Goal: Find contact information: Find contact information

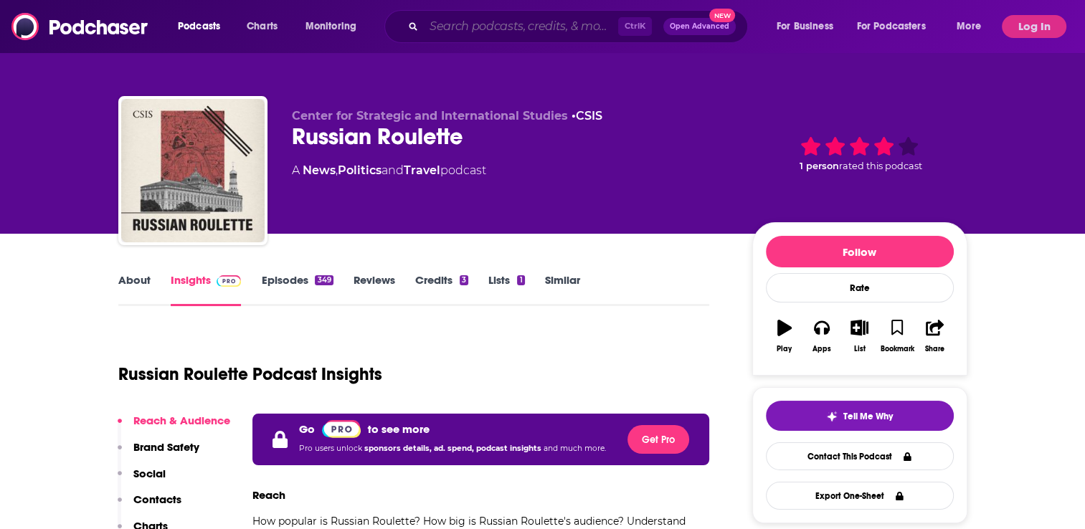
click at [576, 35] on input "Search podcasts, credits, & more..." at bounding box center [521, 26] width 194 height 23
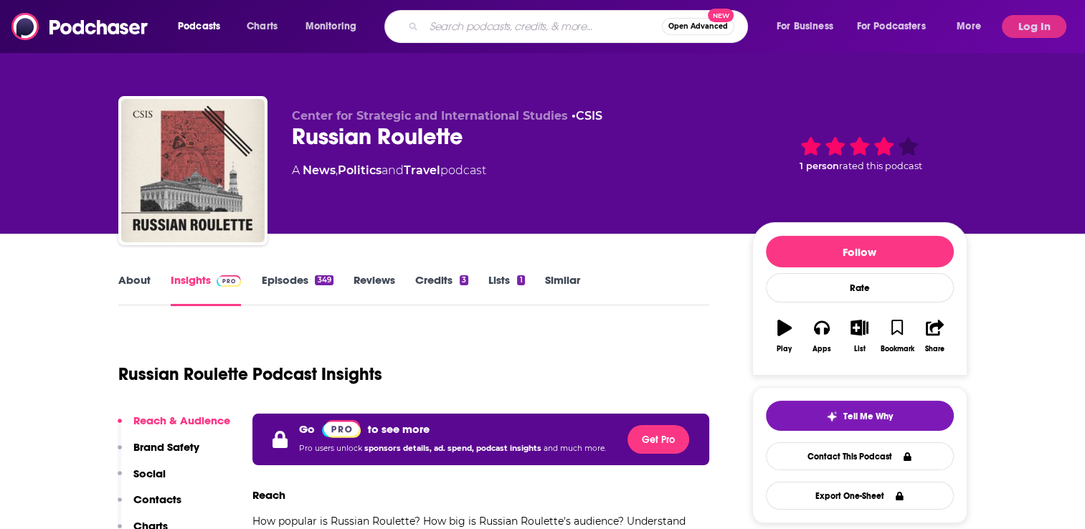
paste input "Political Currency"
type input "Political Currency"
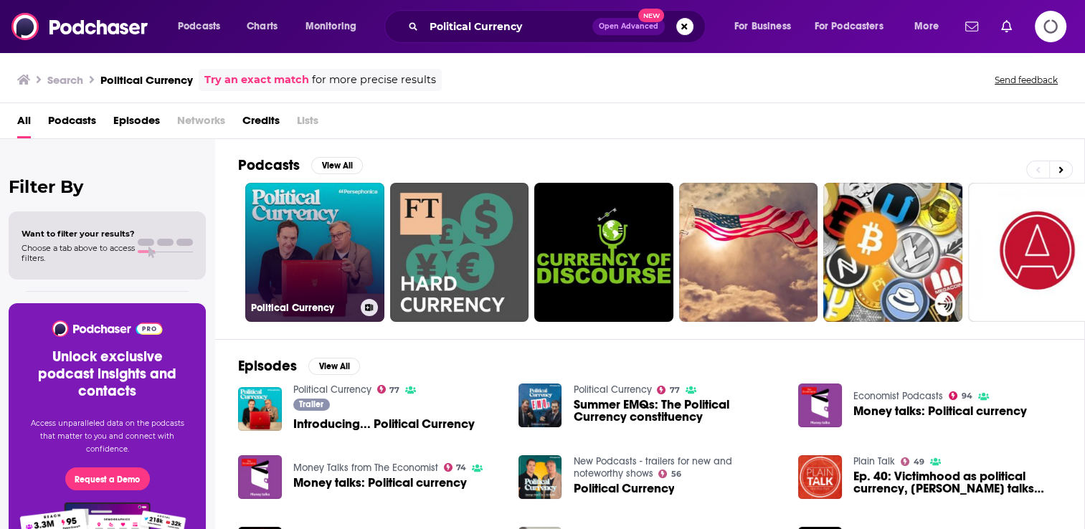
click at [343, 255] on link "Political Currency" at bounding box center [314, 252] width 139 height 139
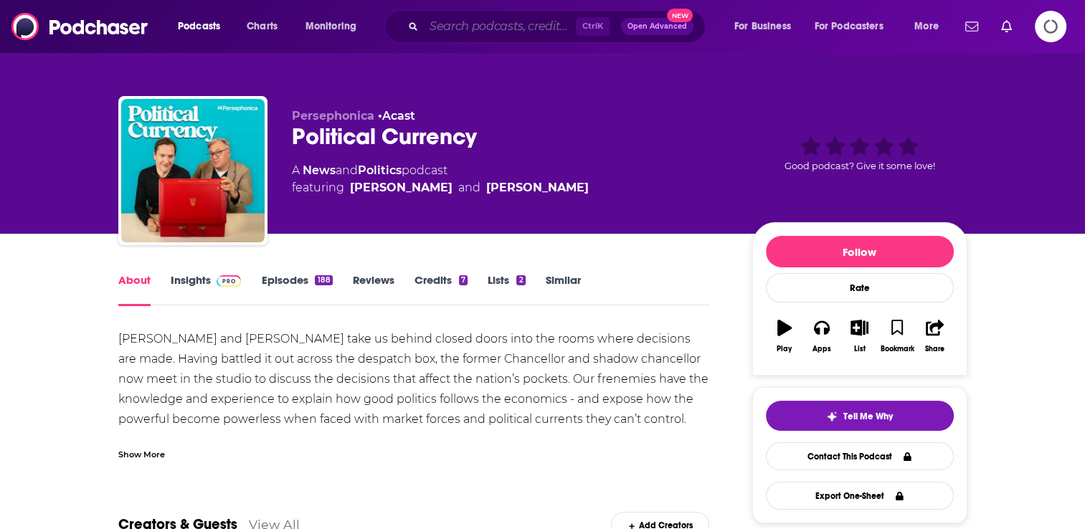
click at [531, 29] on input "Search podcasts, credits, & more..." at bounding box center [500, 26] width 152 height 23
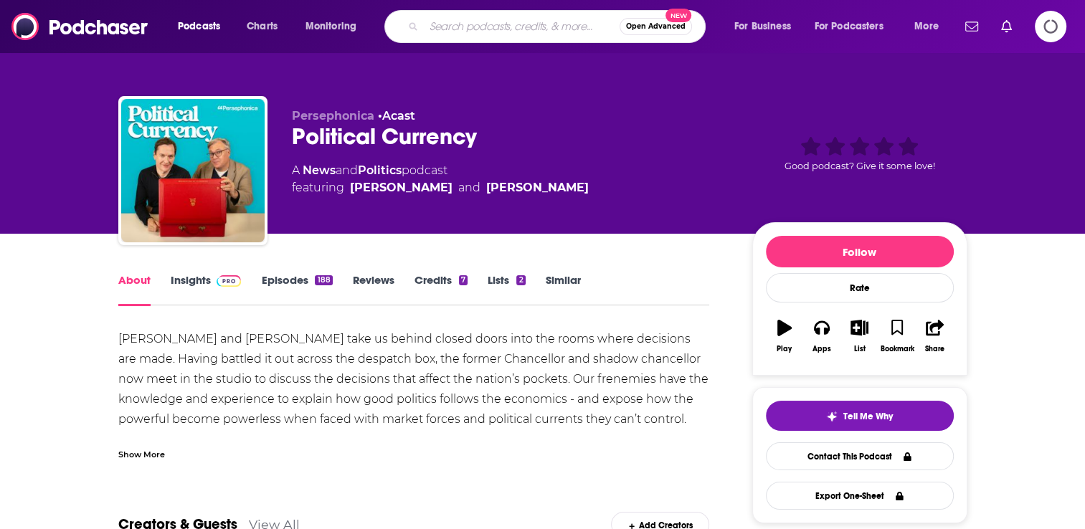
paste input "The [PERSON_NAME] Show"
type input "The [PERSON_NAME] Show"
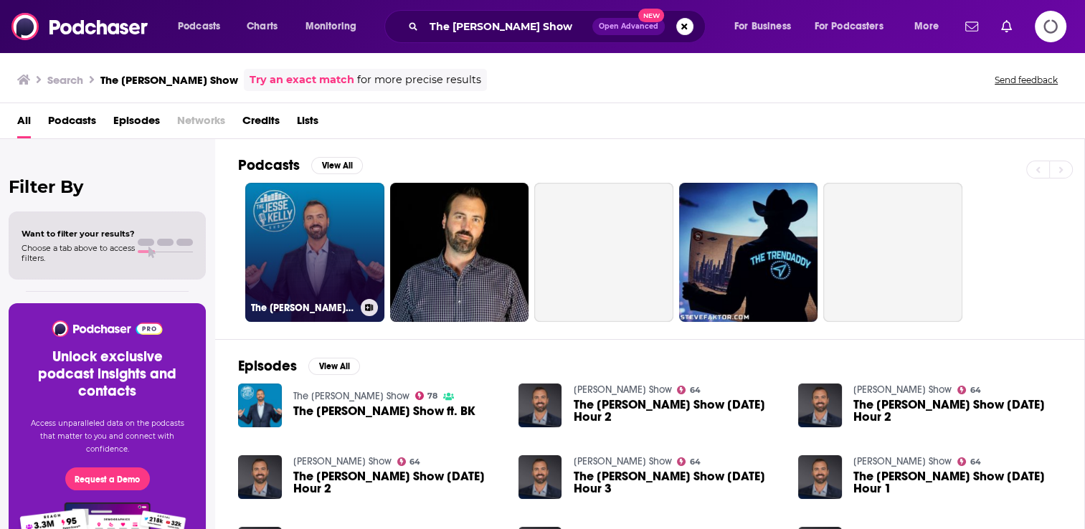
click at [343, 225] on link "The [PERSON_NAME] Show" at bounding box center [314, 252] width 139 height 139
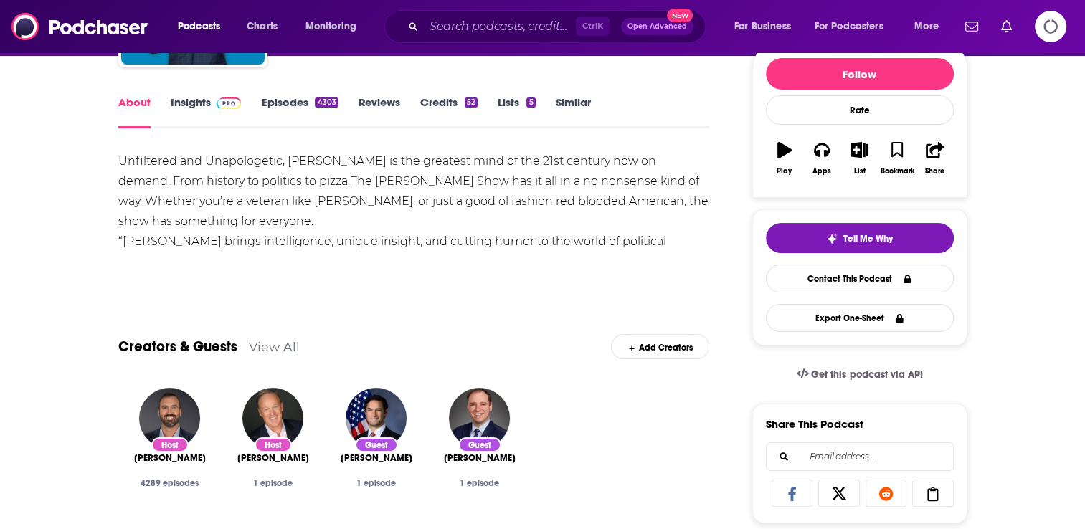
scroll to position [184, 0]
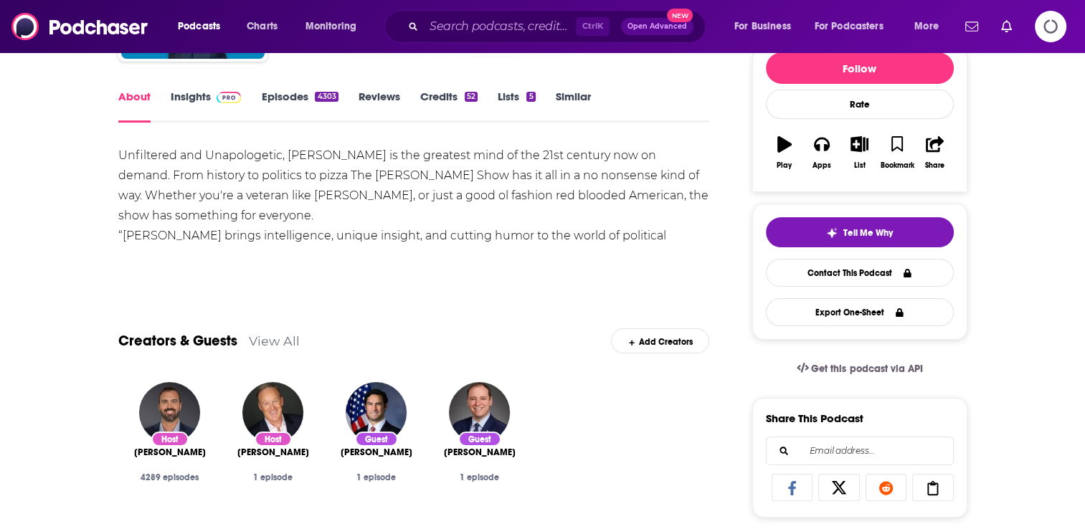
click at [292, 343] on link "View All" at bounding box center [274, 340] width 51 height 15
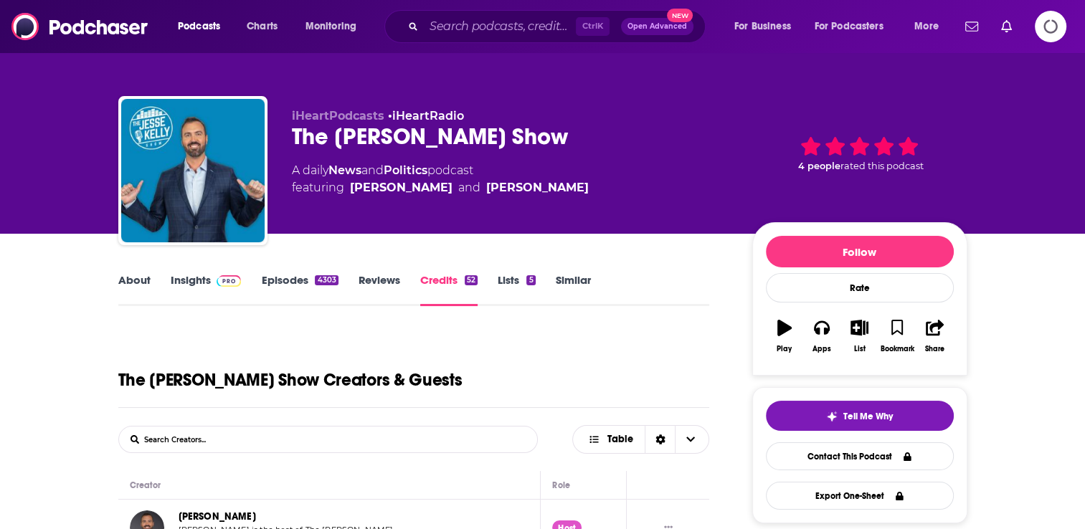
click at [144, 275] on link "About" at bounding box center [134, 289] width 32 height 33
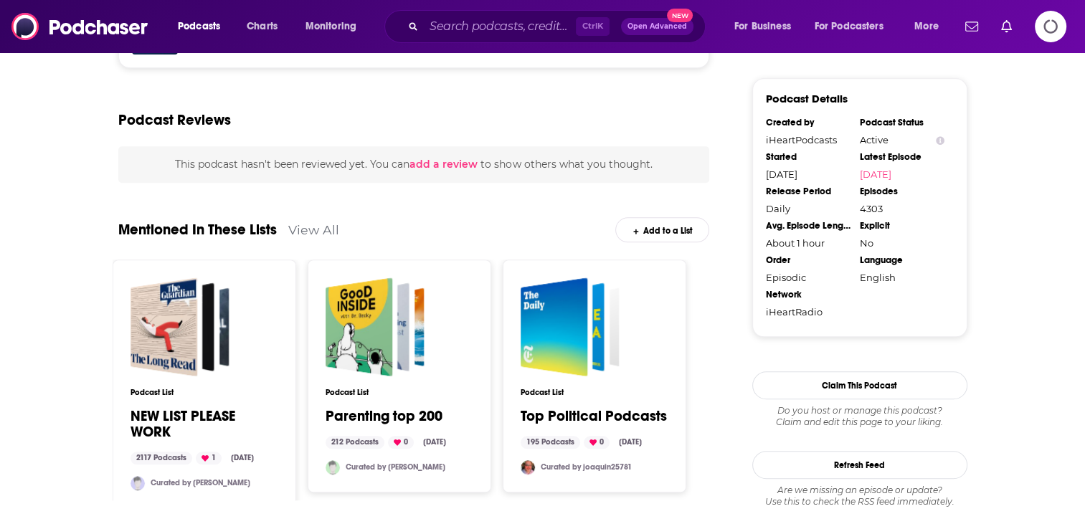
scroll to position [1044, 0]
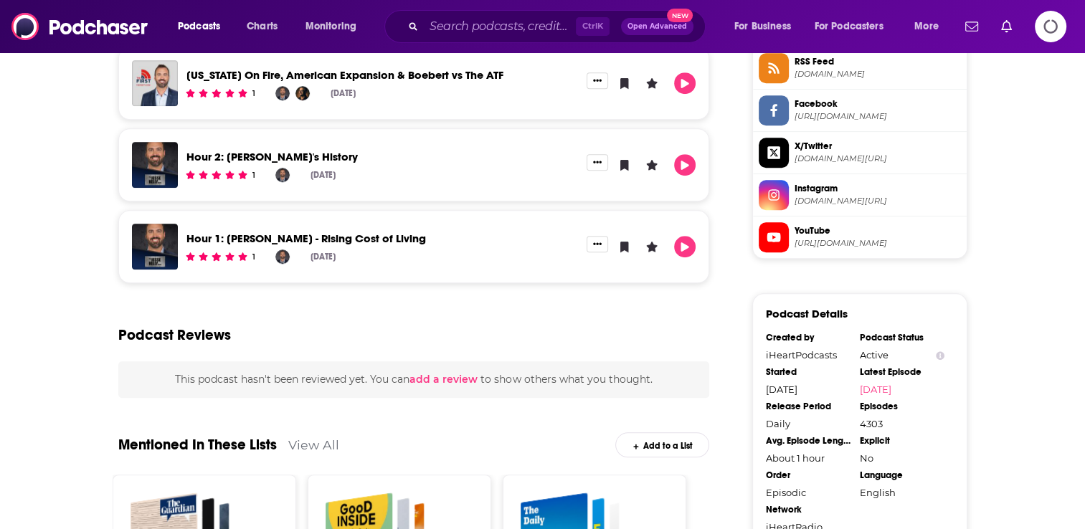
click at [496, 345] on div "Podcast Reviews" at bounding box center [413, 327] width 591 height 70
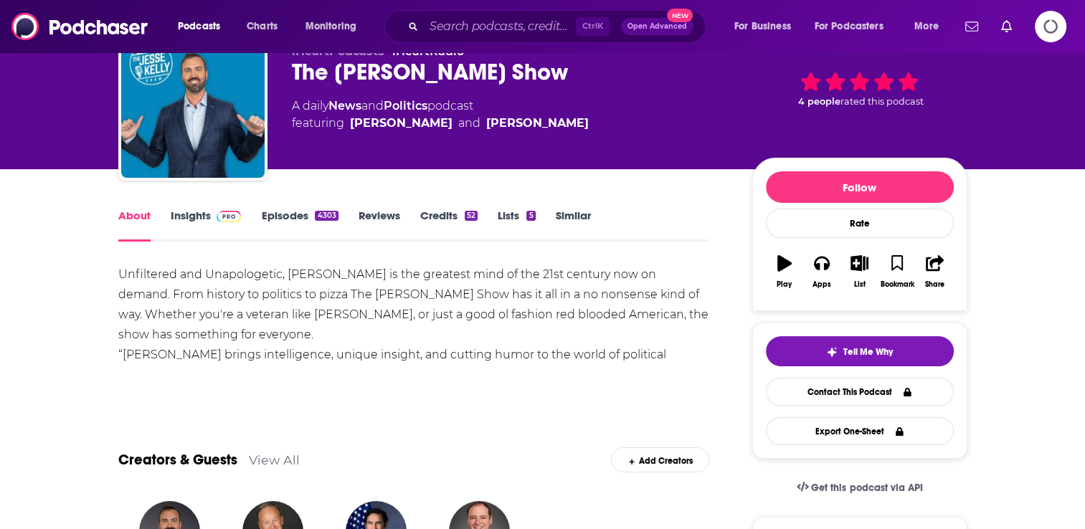
scroll to position [40, 0]
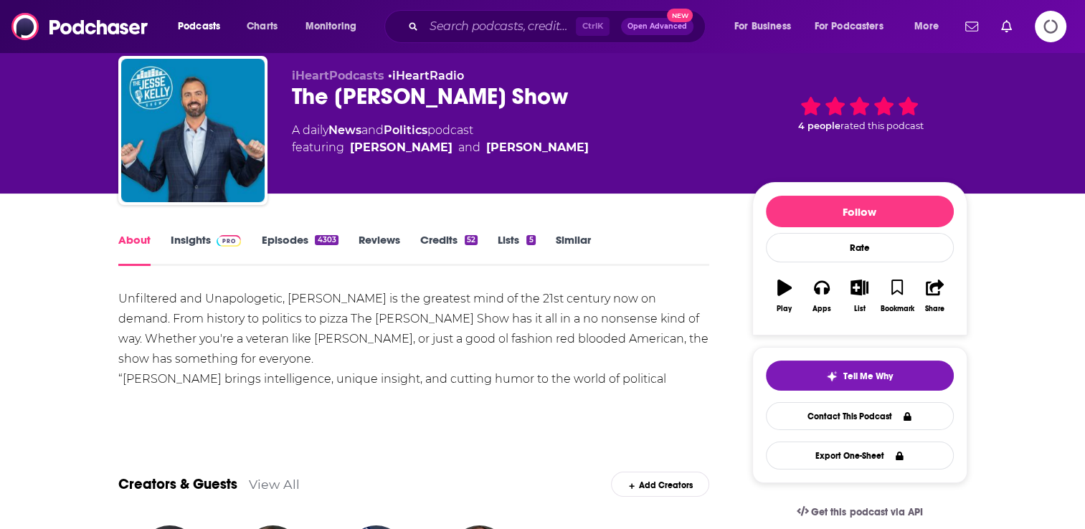
click at [200, 239] on link "Insights" at bounding box center [206, 249] width 71 height 33
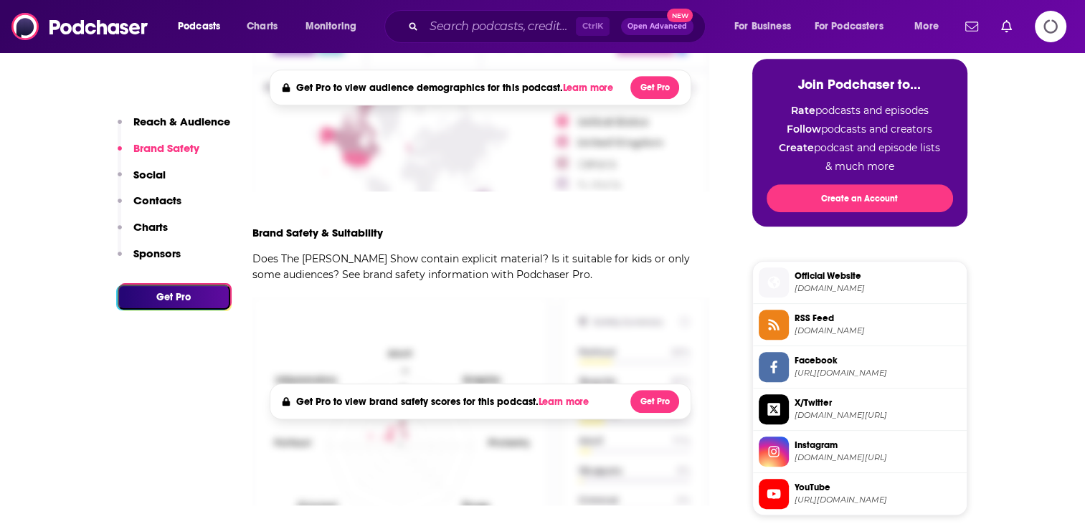
scroll to position [433, 0]
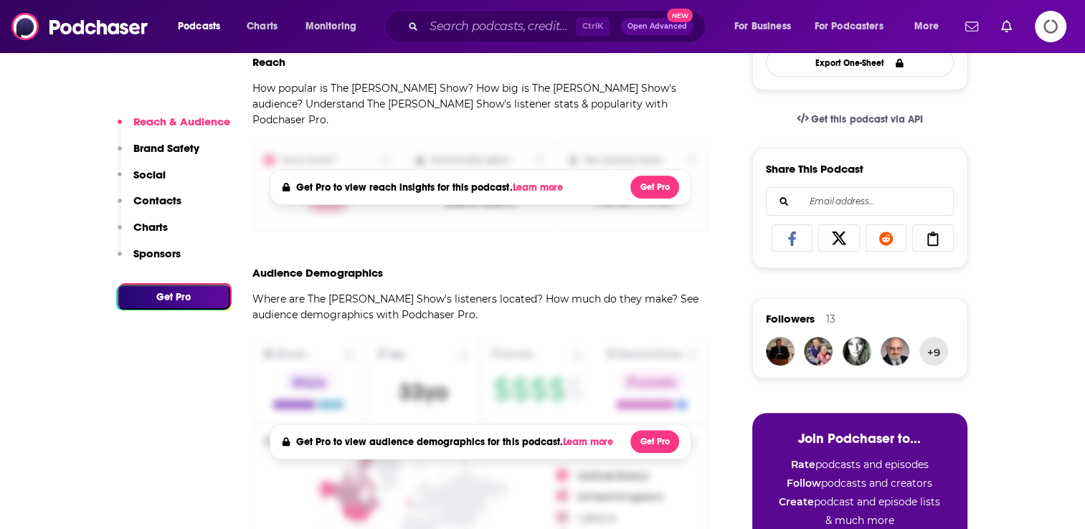
click at [173, 199] on p "Contacts" at bounding box center [157, 201] width 48 height 14
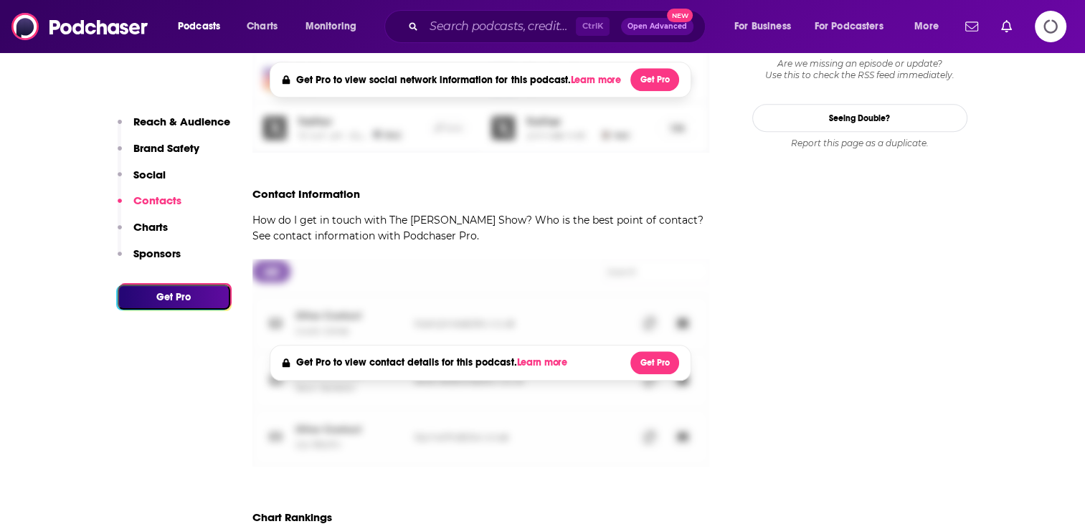
scroll to position [1510, 0]
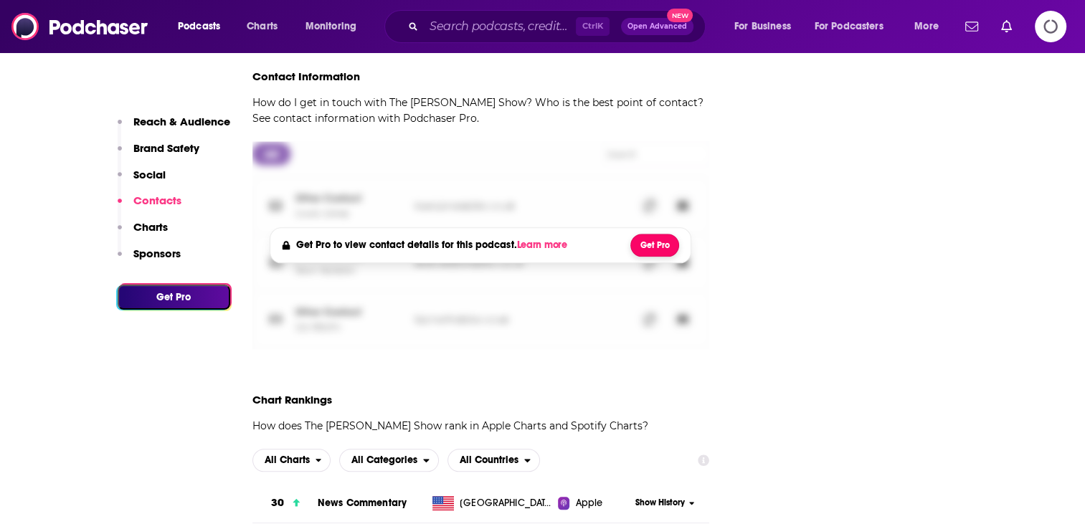
click at [654, 234] on button "Get Pro" at bounding box center [654, 245] width 49 height 23
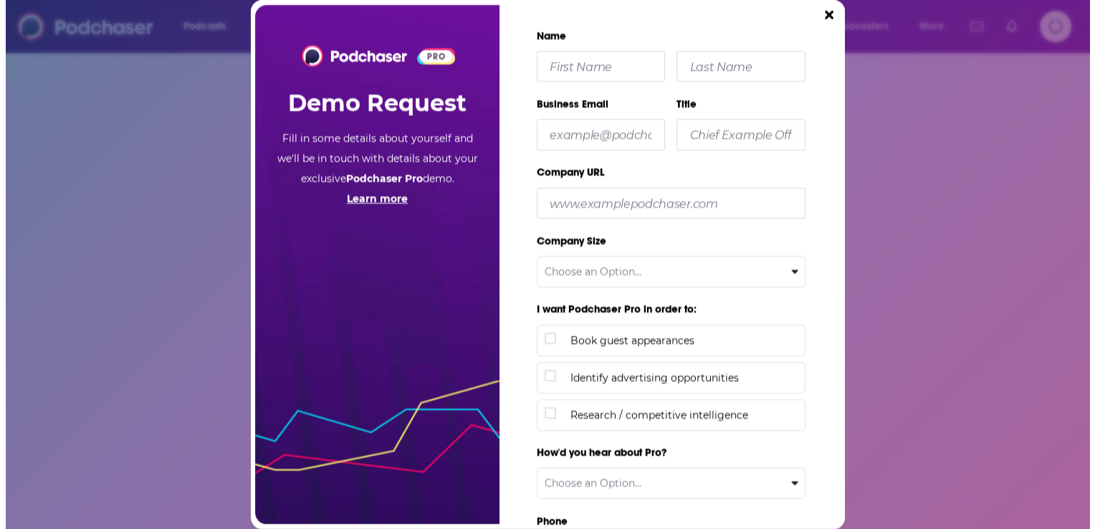
scroll to position [0, 0]
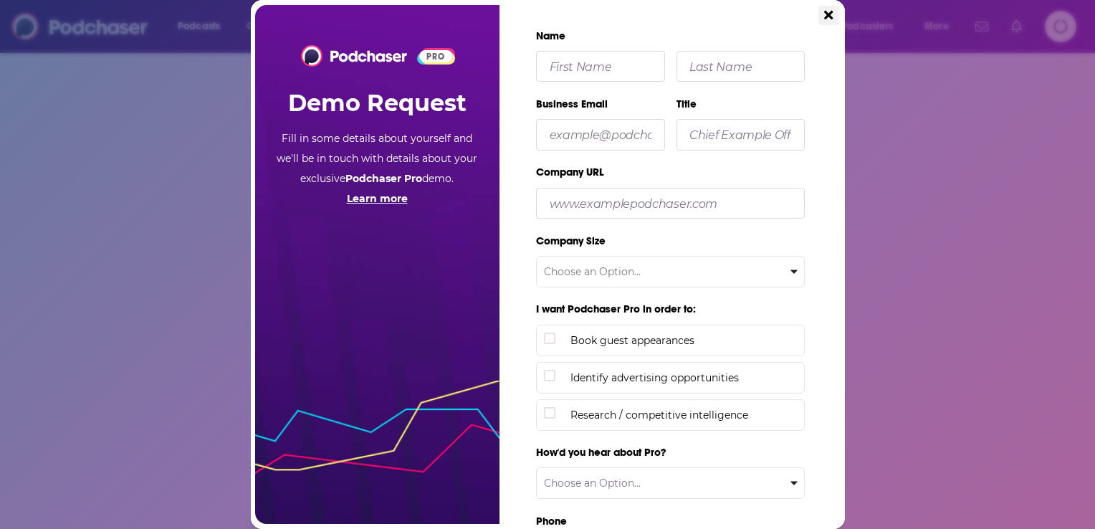
click at [823, 7] on div "PRO Demo Request Fill in some details about yourself and we'll be in touch with…" at bounding box center [548, 264] width 594 height 529
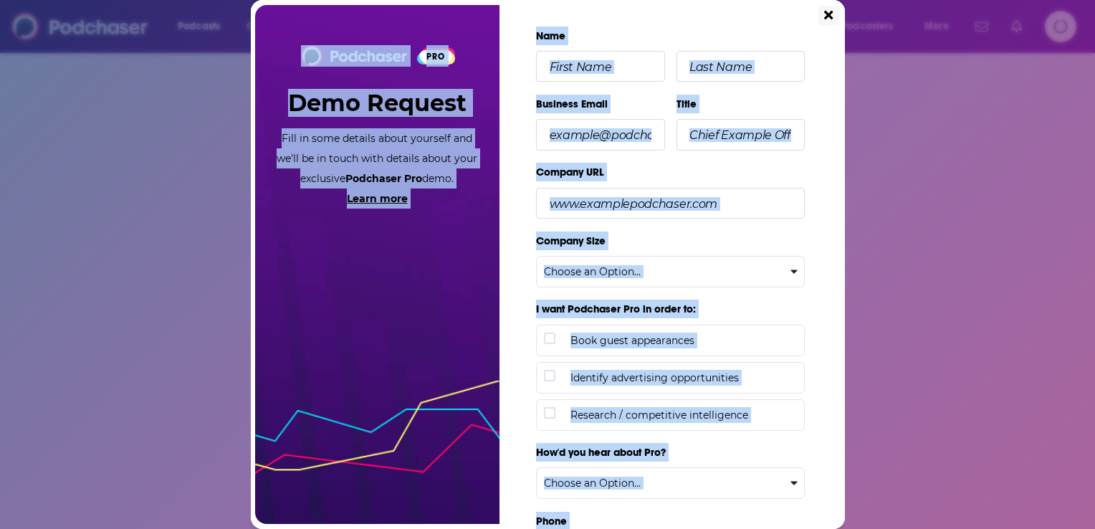
drag, startPoint x: 831, startPoint y: 7, endPoint x: 831, endPoint y: 16, distance: 8.6
click at [823, 15] on icon "Close" at bounding box center [828, 15] width 9 height 13
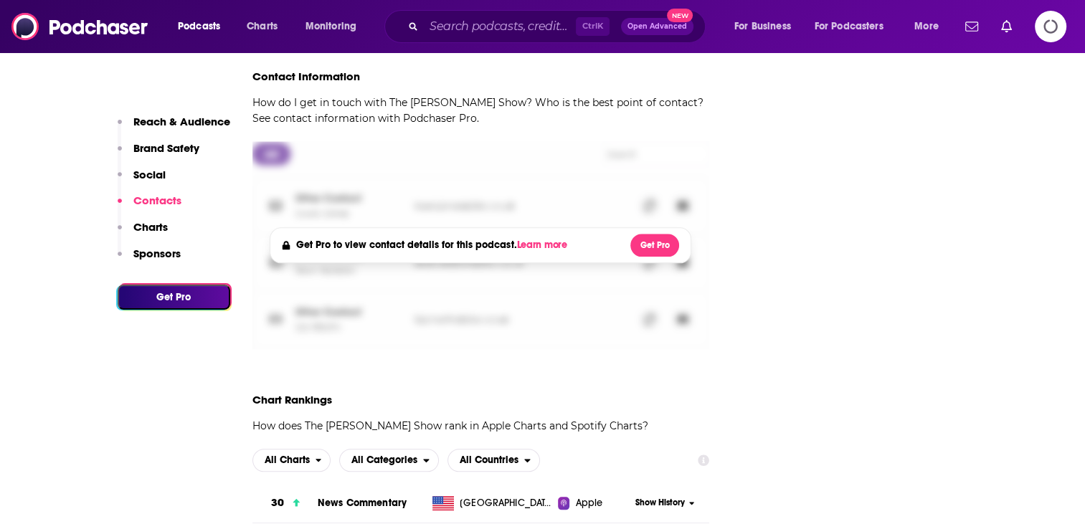
click at [823, 162] on div "Follow Rate Play Apps List Bookmark Share Tell Me Why Contact This Podcast Expo…" at bounding box center [859, 315] width 215 height 3204
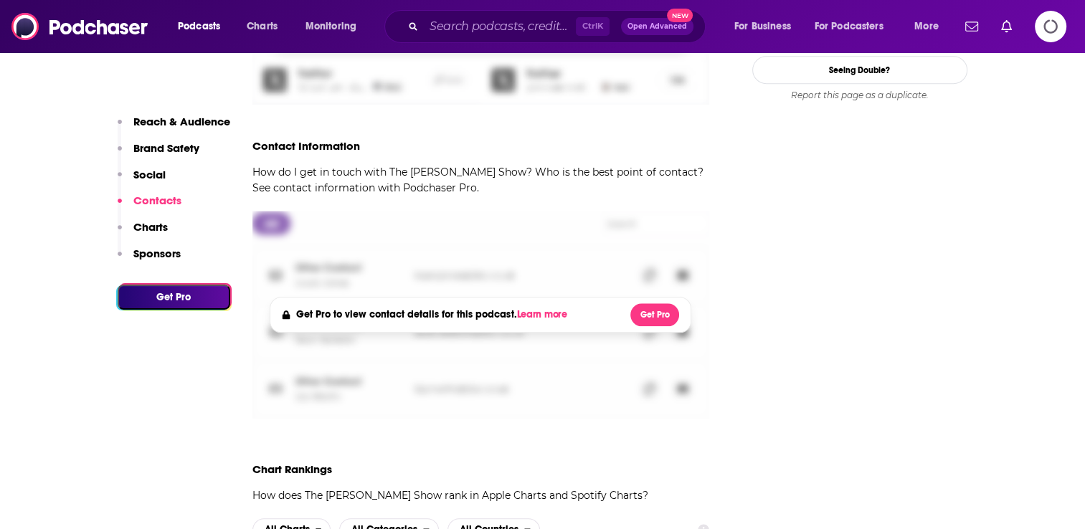
scroll to position [1366, 0]
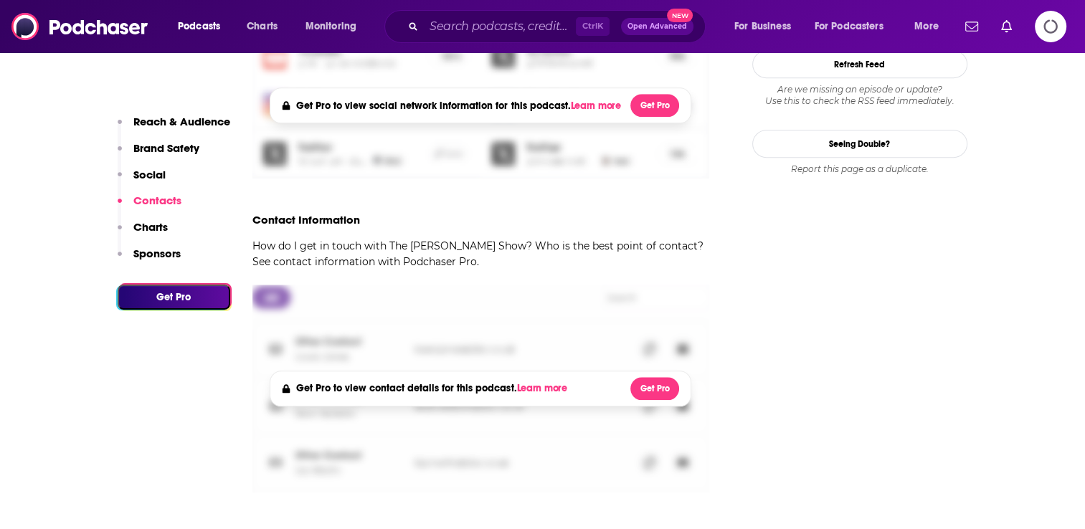
click at [558, 285] on div "Get Pro to view contact details for this podcast. Learn more Get Pro" at bounding box center [480, 389] width 457 height 208
click at [577, 380] on div "Get Pro to view contact details for this podcast. Learn more Get Pro" at bounding box center [486, 388] width 409 height 23
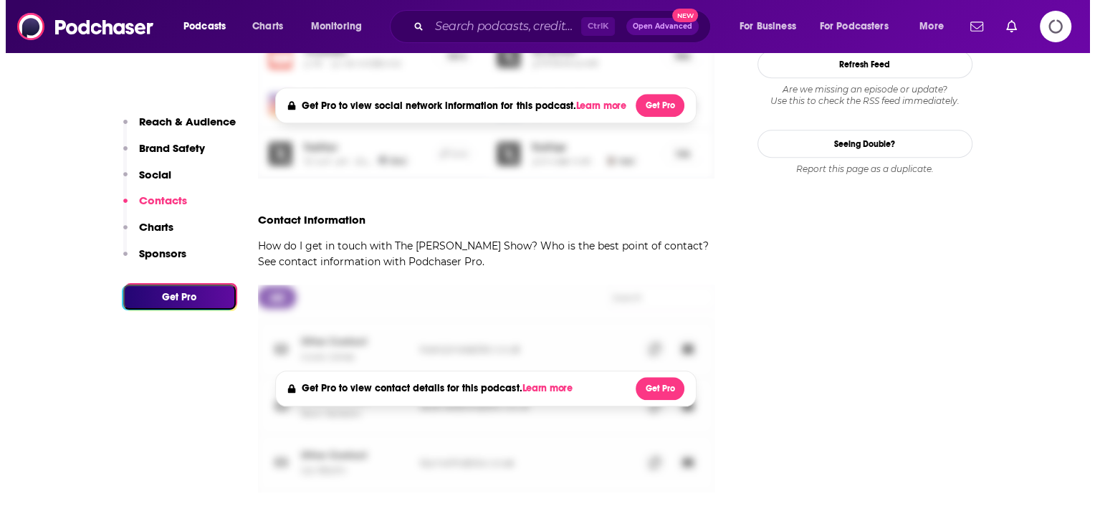
scroll to position [0, 0]
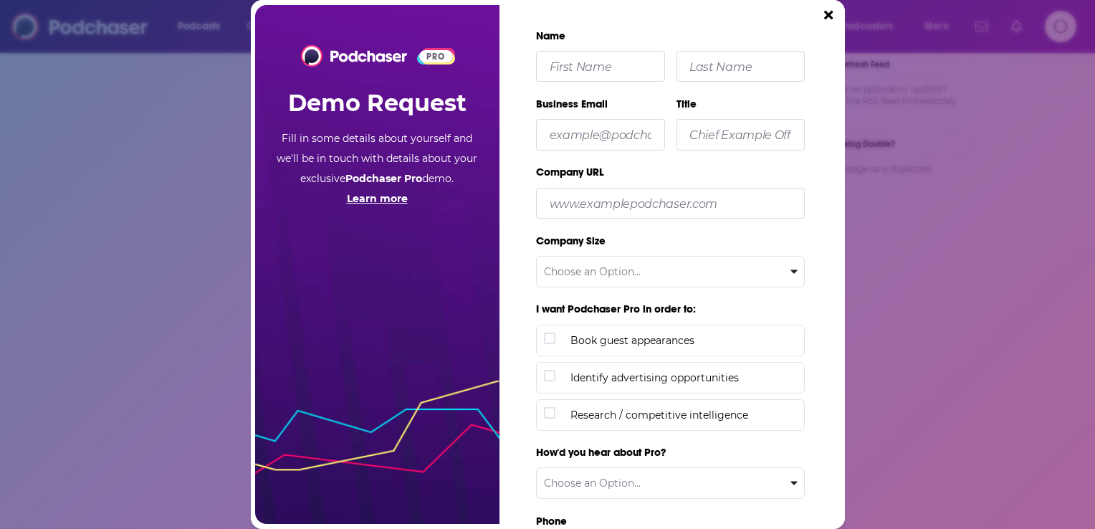
click at [823, 12] on icon "Close" at bounding box center [828, 15] width 9 height 13
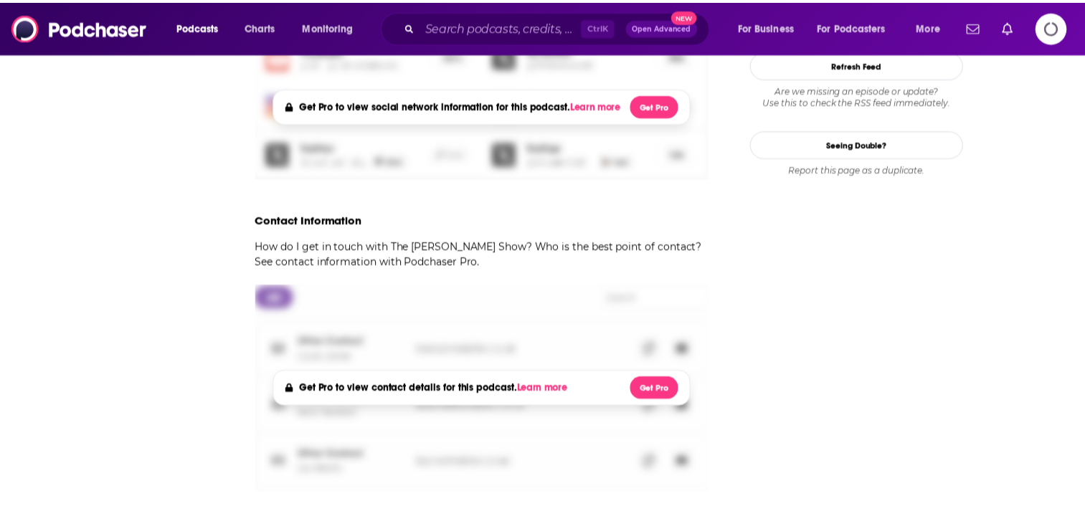
scroll to position [1366, 0]
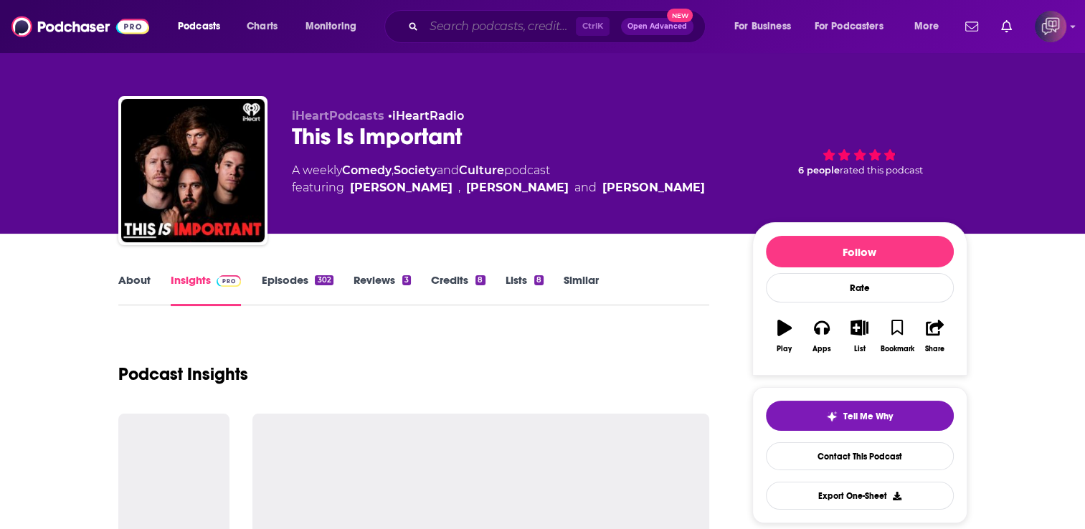
click at [455, 25] on input "Search podcasts, credits, & more..." at bounding box center [500, 26] width 152 height 23
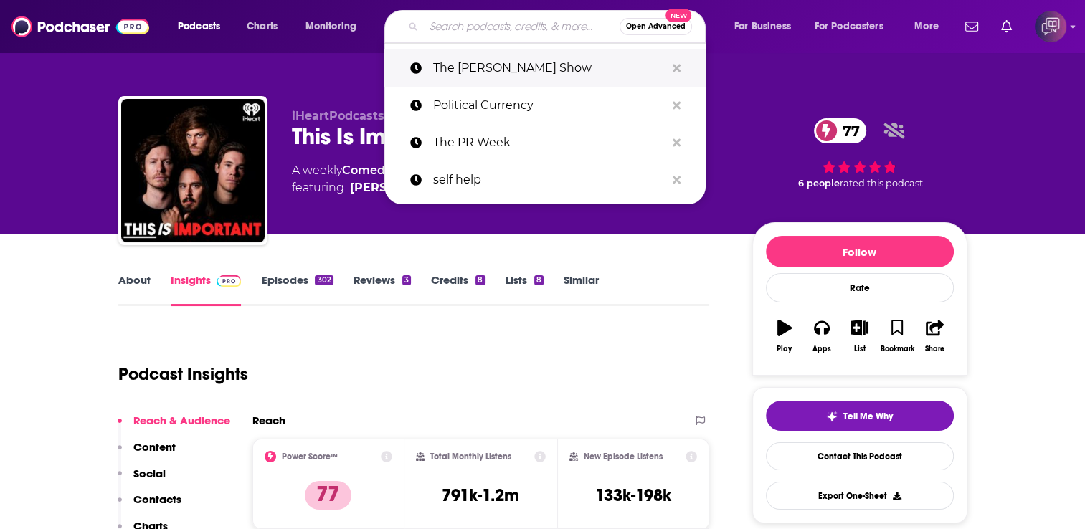
paste input "The [PERSON_NAME] Show"
type input "The [PERSON_NAME] Show"
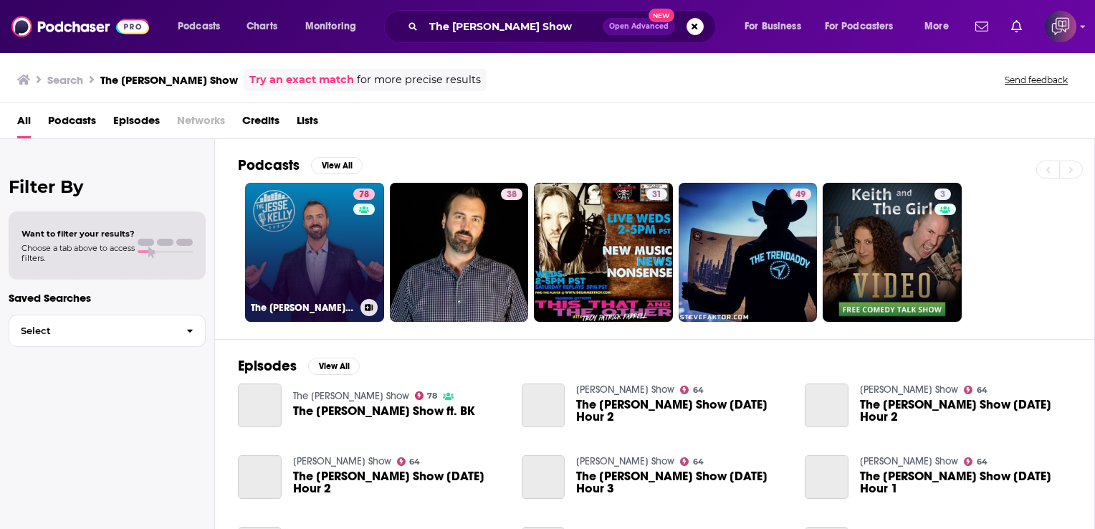
click at [310, 218] on link "78 The [PERSON_NAME] Show" at bounding box center [314, 252] width 139 height 139
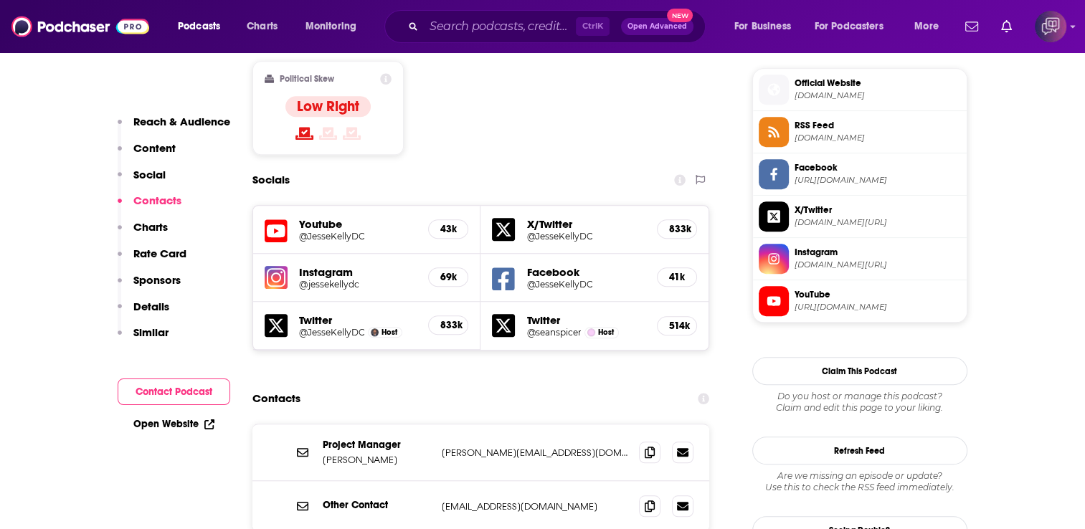
scroll to position [1290, 0]
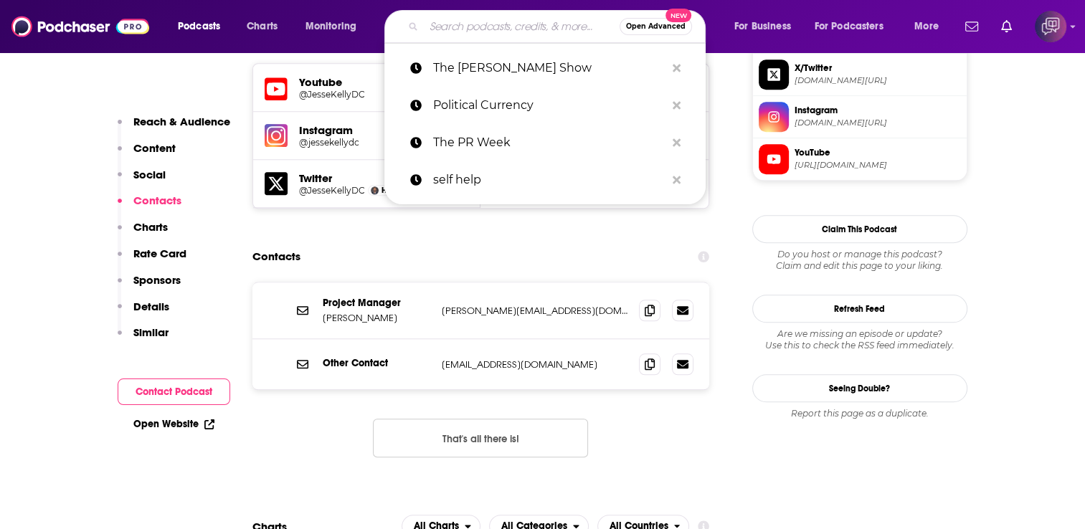
click at [525, 29] on input "Search podcasts, credits, & more..." at bounding box center [522, 26] width 196 height 23
paste input "Breakpoint"
type input "Breakpoint"
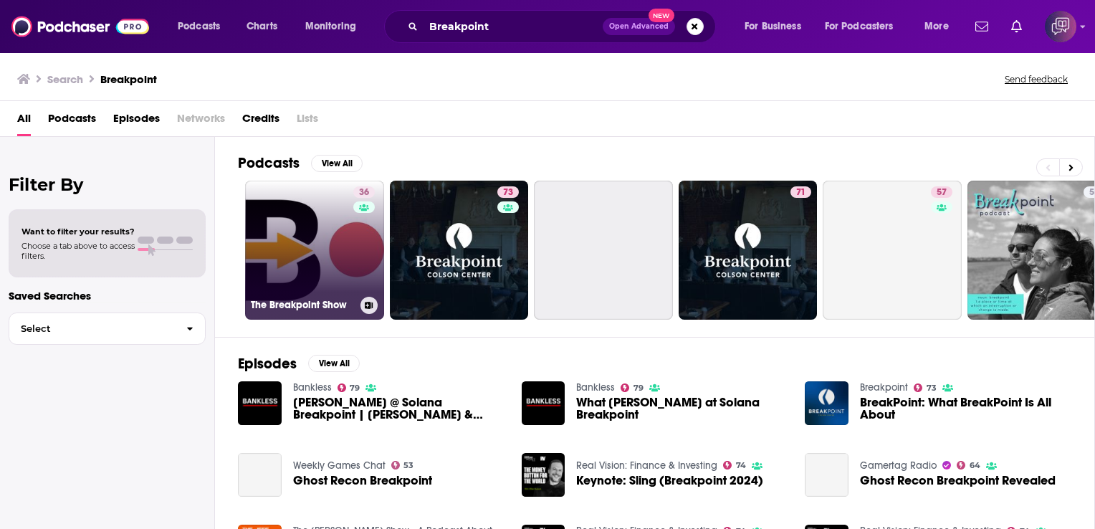
click at [318, 223] on link "36 The Breakpoint Show" at bounding box center [314, 250] width 139 height 139
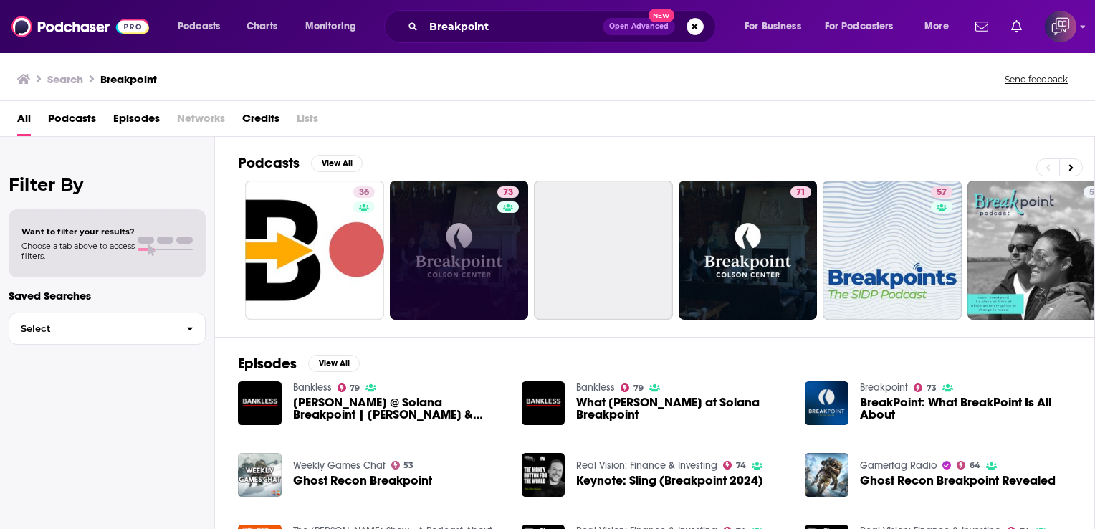
click at [460, 200] on link "73" at bounding box center [459, 250] width 139 height 139
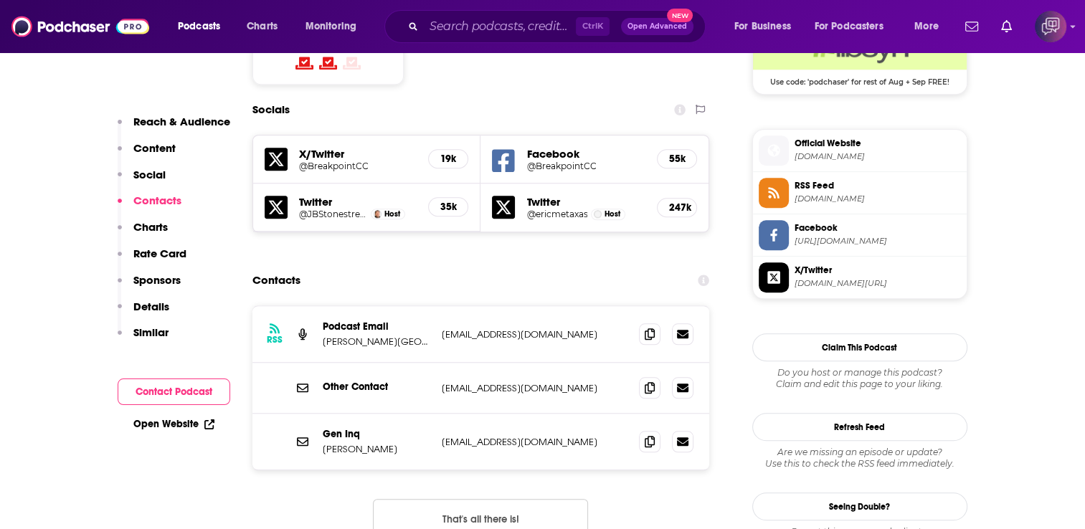
scroll to position [1290, 0]
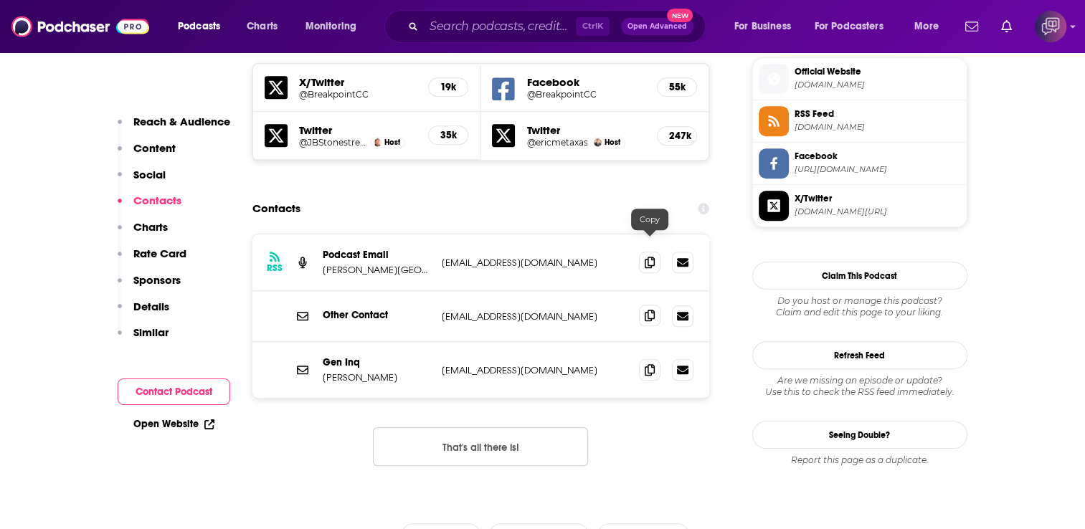
click at [651, 310] on icon at bounding box center [649, 315] width 10 height 11
click at [652, 364] on icon at bounding box center [649, 369] width 10 height 11
click at [439, 27] on input "Search podcasts, credits, & more..." at bounding box center [500, 26] width 152 height 23
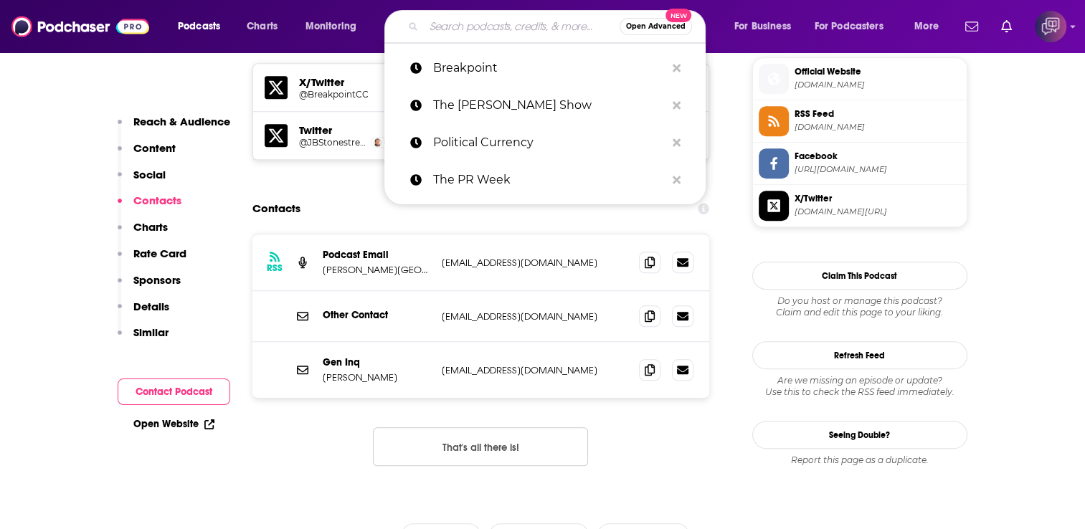
paste input "Politics Weekly UK"
type input "Politics Weekly UK"
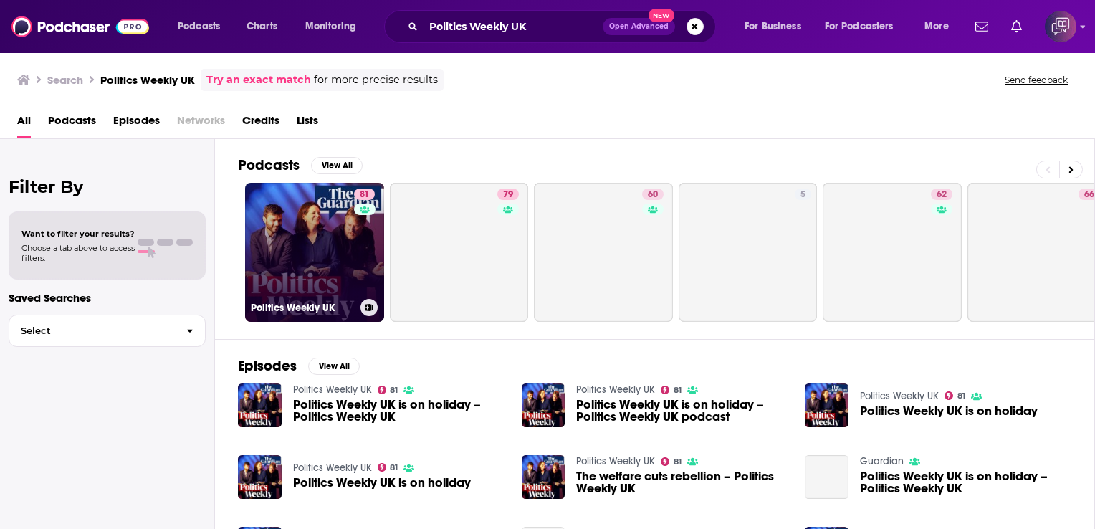
click at [337, 232] on link "81 Politics Weekly UK" at bounding box center [314, 252] width 139 height 139
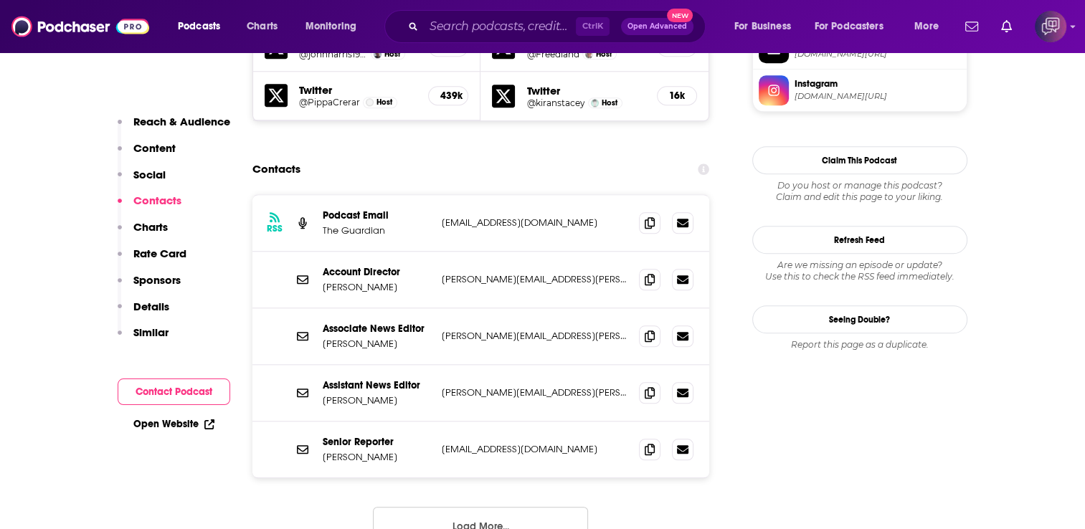
scroll to position [1434, 0]
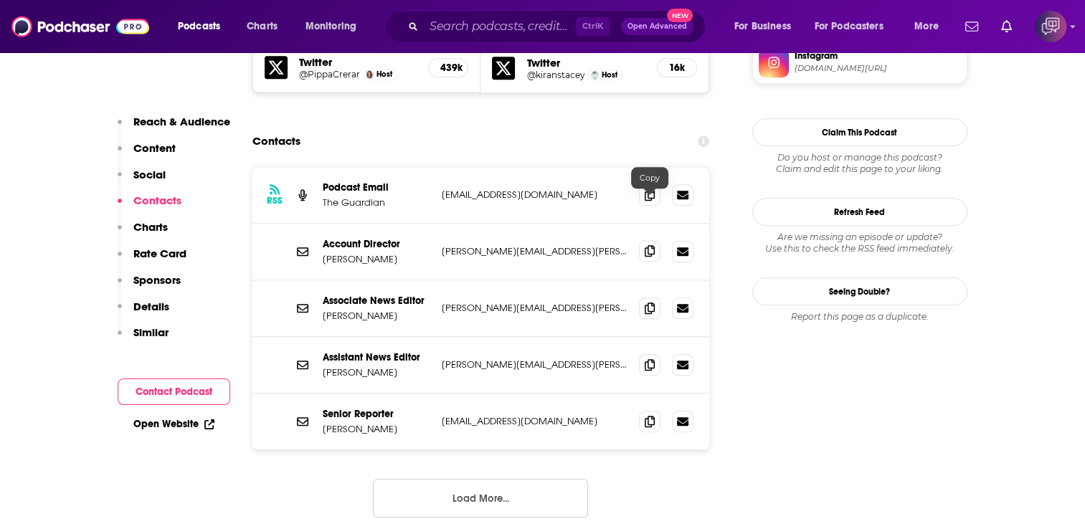
click at [651, 245] on icon at bounding box center [649, 250] width 10 height 11
click at [648, 302] on icon at bounding box center [649, 307] width 10 height 11
click at [648, 358] on icon at bounding box center [649, 363] width 10 height 11
click at [652, 415] on icon at bounding box center [649, 420] width 10 height 11
click at [432, 479] on button "Load More..." at bounding box center [480, 498] width 215 height 39
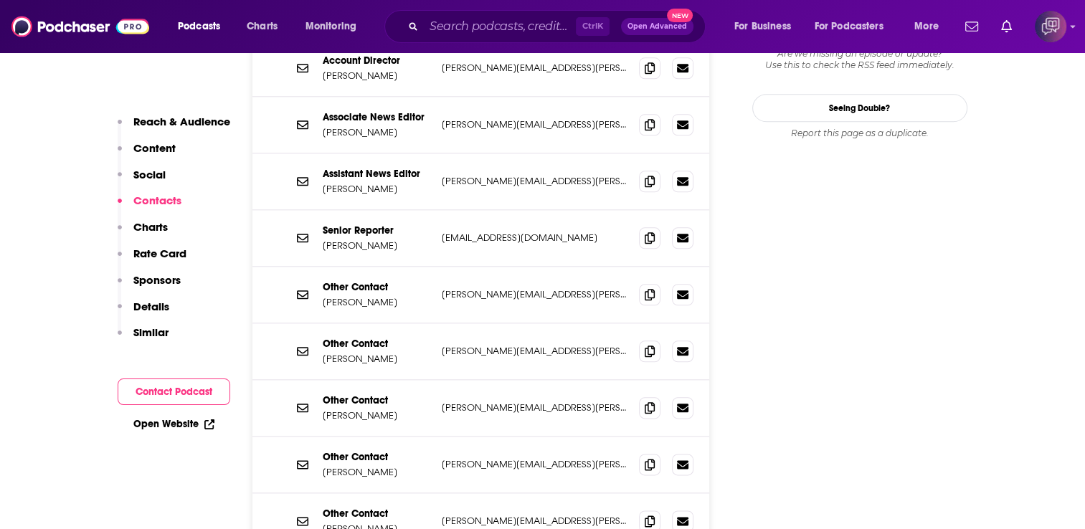
scroll to position [1649, 0]
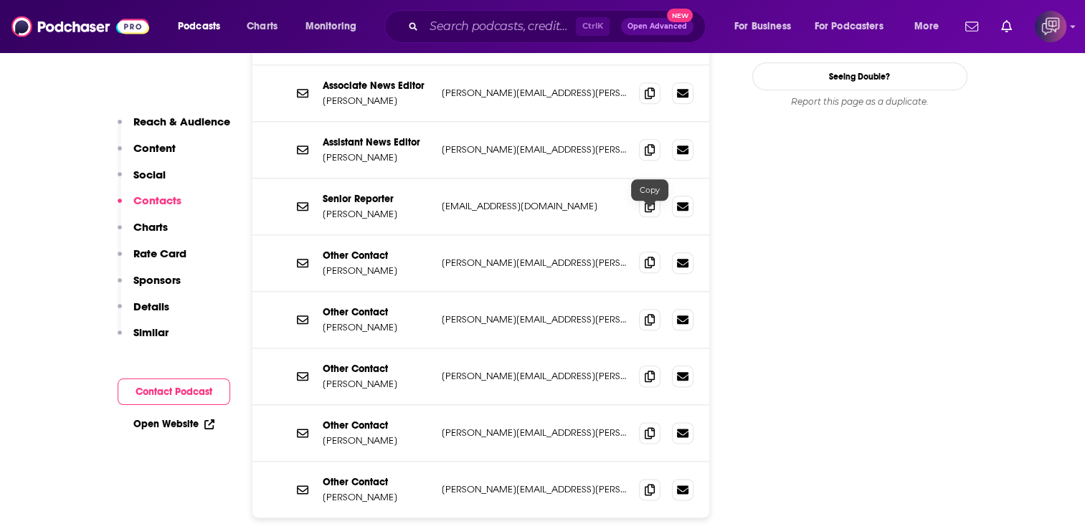
click at [647, 257] on icon at bounding box center [649, 262] width 10 height 11
click at [650, 313] on icon at bounding box center [649, 318] width 10 height 11
click at [640, 365] on span at bounding box center [650, 376] width 22 height 22
click at [647, 370] on icon at bounding box center [649, 375] width 10 height 11
click at [651, 426] on icon at bounding box center [649, 431] width 10 height 11
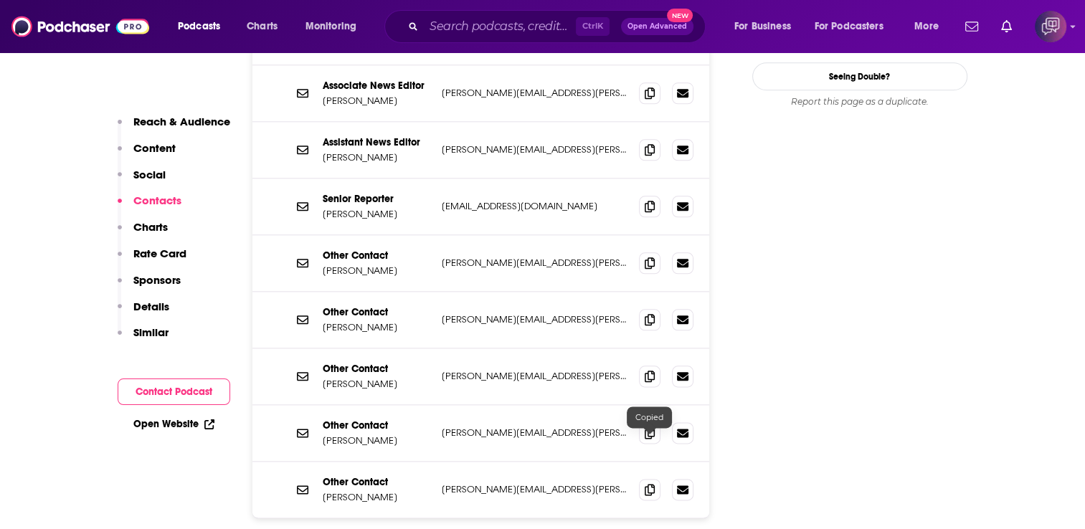
drag, startPoint x: 647, startPoint y: 433, endPoint x: 648, endPoint y: 420, distance: 12.9
click at [648, 479] on span at bounding box center [650, 490] width 22 height 22
click at [505, 22] on input "Search podcasts, credits, & more..." at bounding box center [500, 26] width 152 height 23
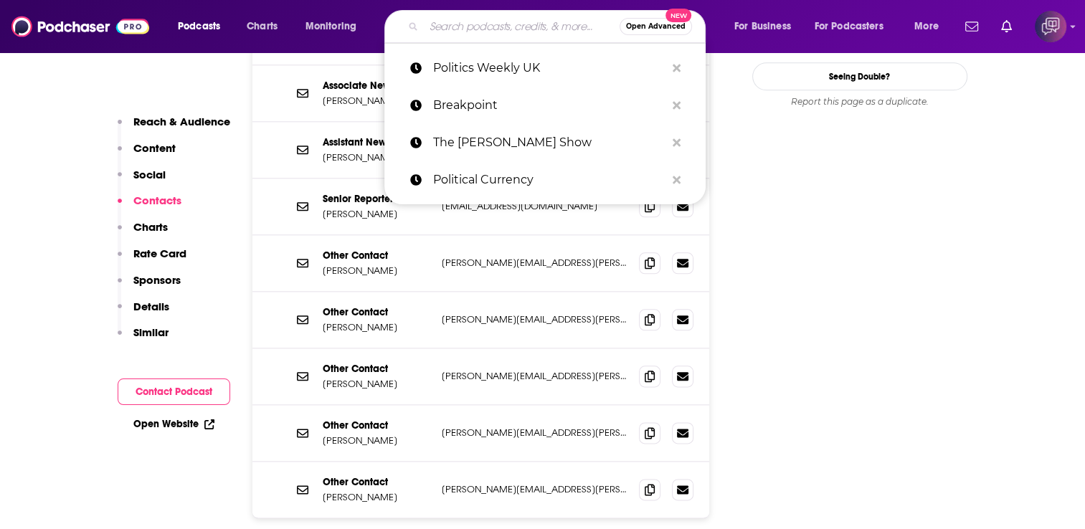
paste input "[GEOGRAPHIC_DATA]: The Latest"
type input "[GEOGRAPHIC_DATA]: The Latest"
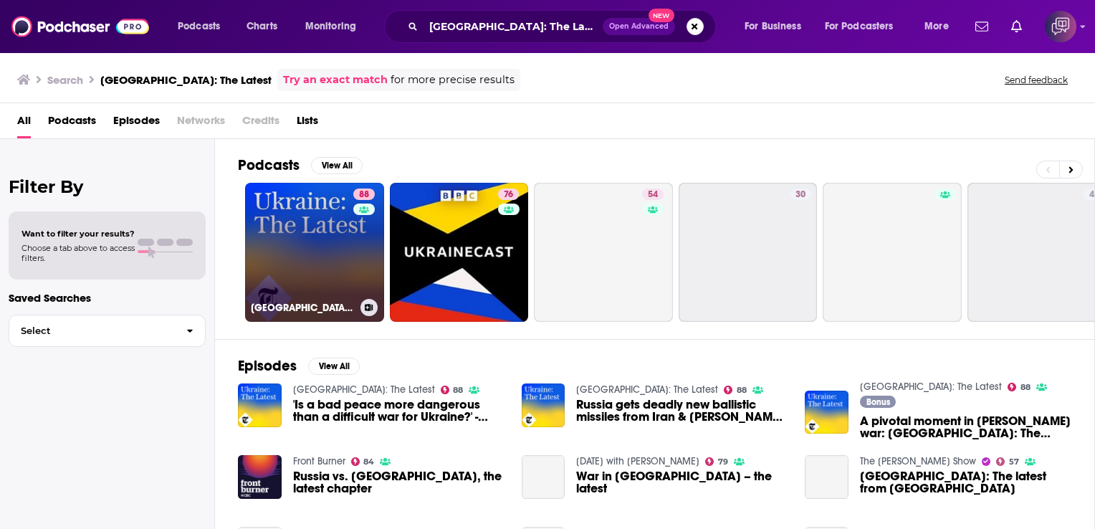
click at [337, 236] on link "88 [GEOGRAPHIC_DATA]: The Latest" at bounding box center [314, 252] width 139 height 139
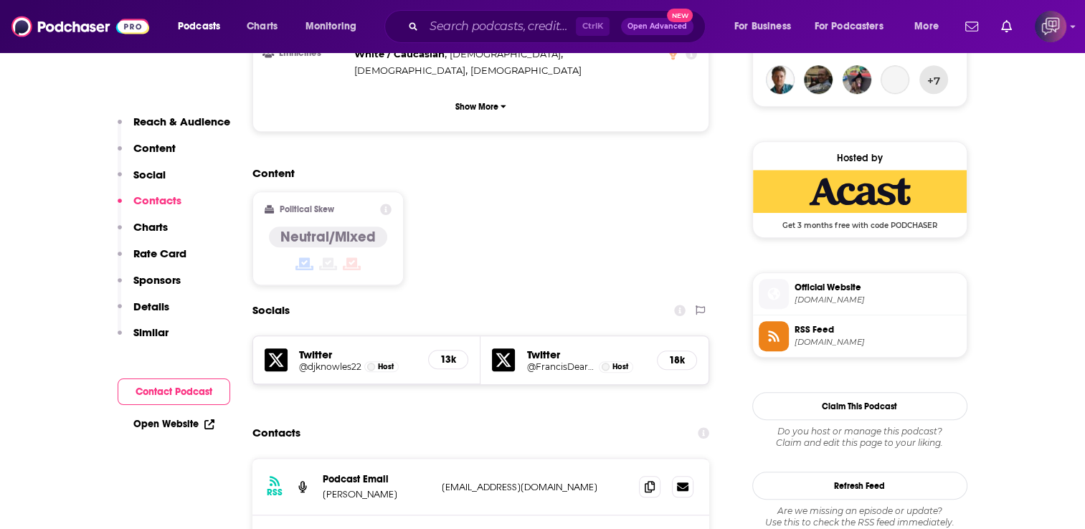
scroll to position [1290, 0]
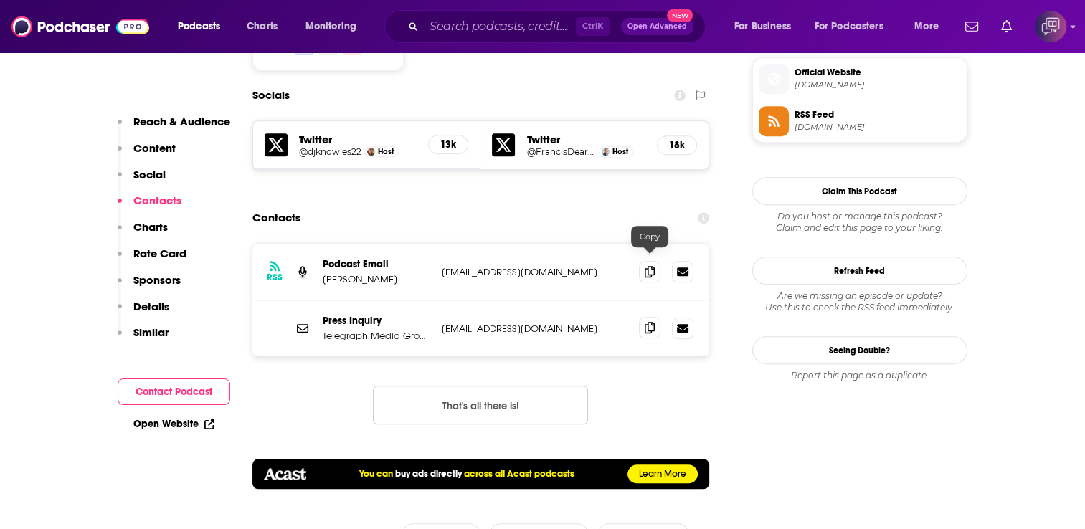
click at [655, 317] on span at bounding box center [650, 328] width 22 height 22
click at [497, 27] on input "Search podcasts, credits, & more..." at bounding box center [500, 26] width 152 height 23
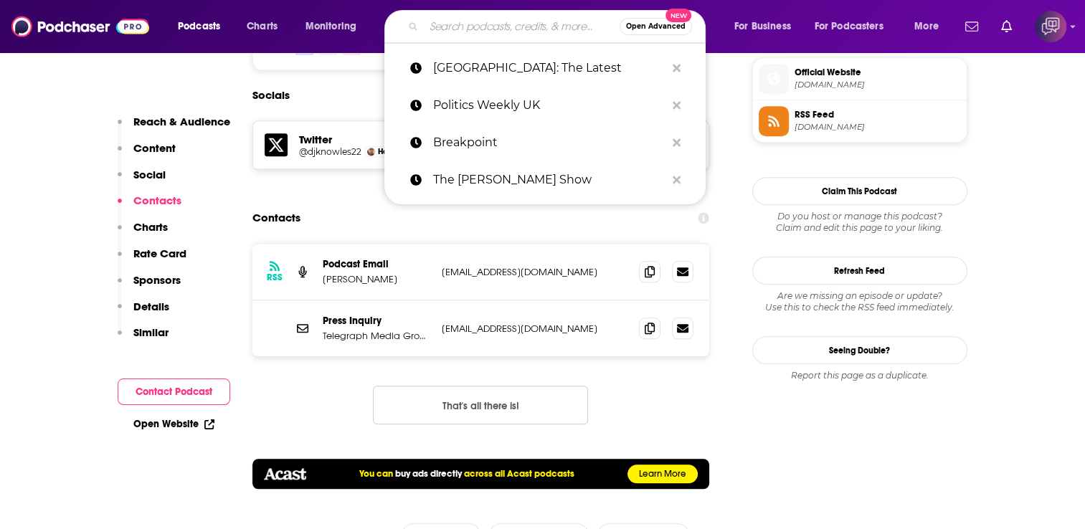
paste input "Every Single Sci-Fi Film Ever*"
type input "Every Single Sci-Fi Film Ever*"
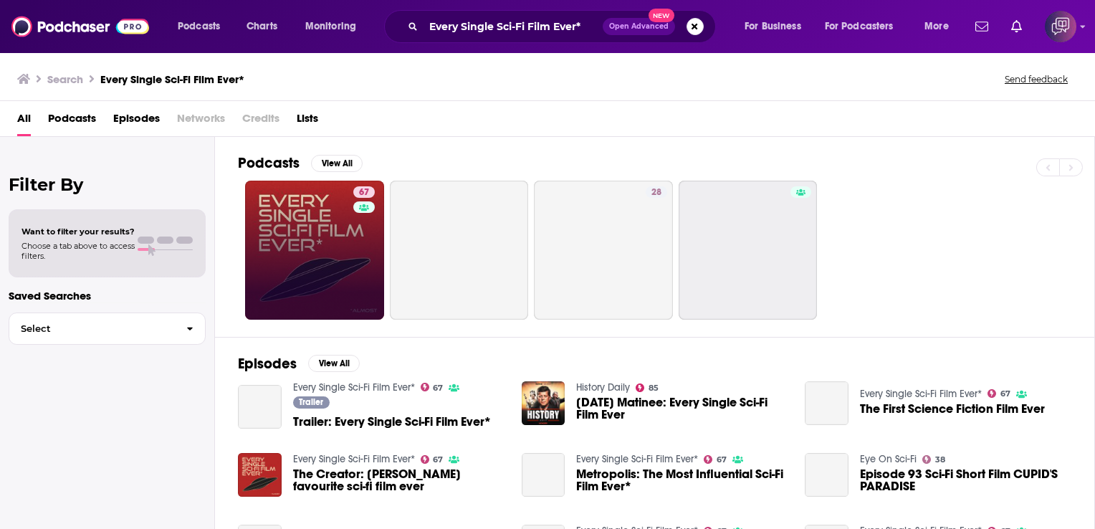
click at [341, 194] on link "67" at bounding box center [314, 250] width 139 height 139
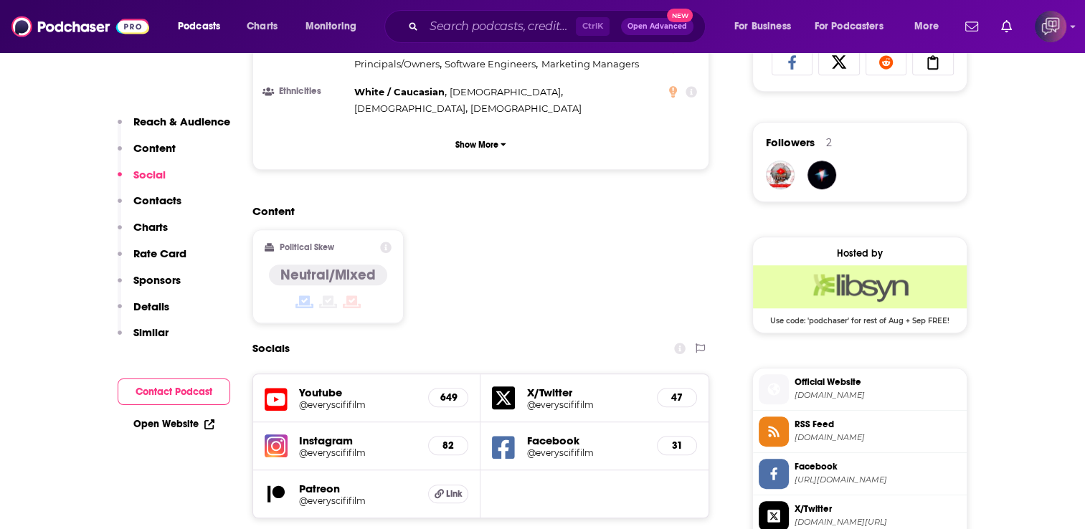
scroll to position [1219, 0]
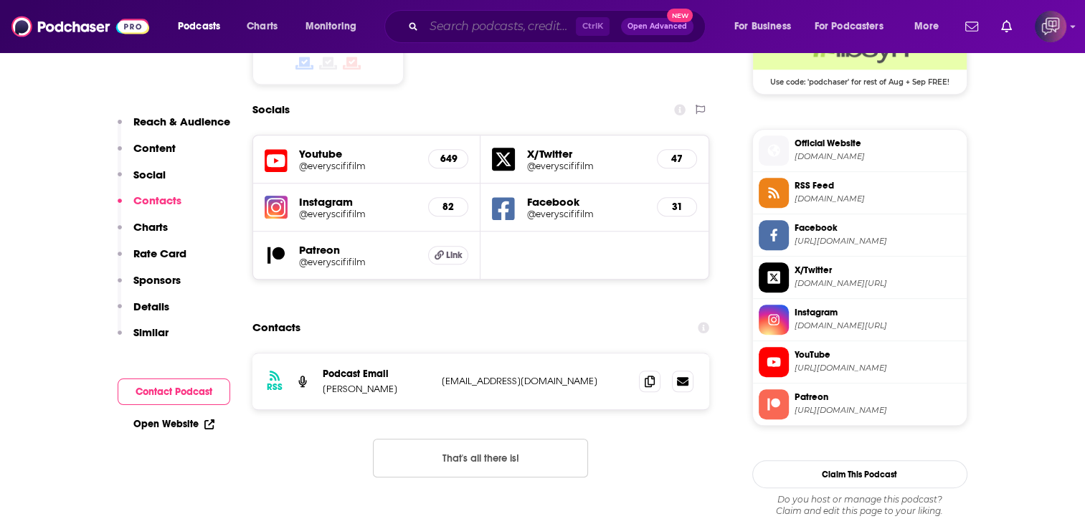
click at [455, 32] on input "Search podcasts, credits, & more..." at bounding box center [500, 26] width 152 height 23
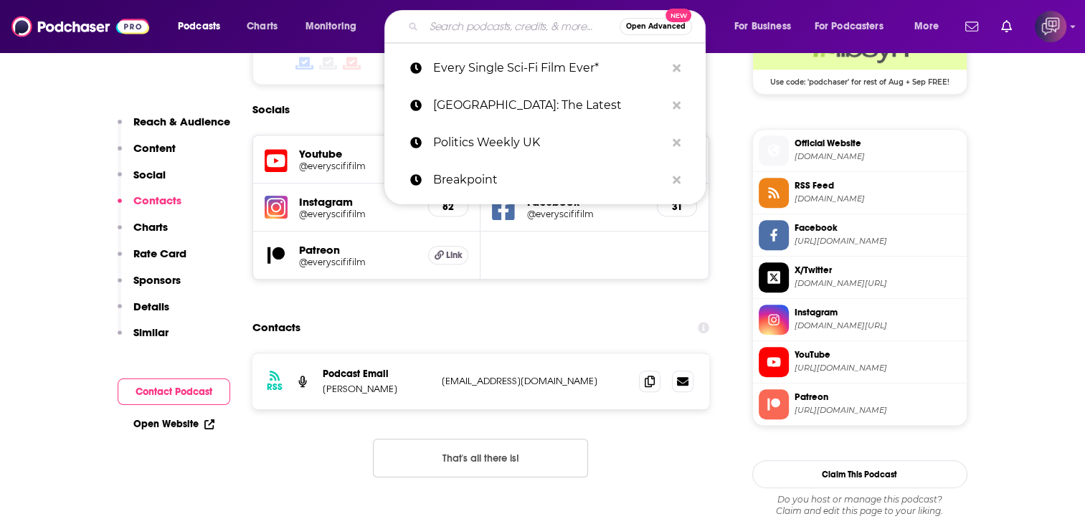
paste input "Q & A, Hosted by [PERSON_NAME]"
type input "Q & A, Hosted by [PERSON_NAME]"
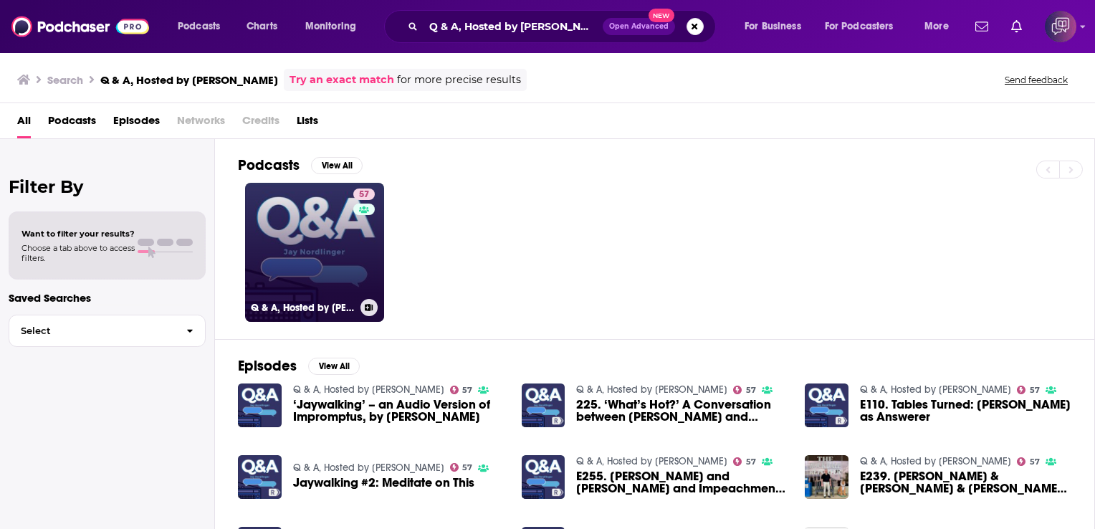
click at [368, 245] on div "57" at bounding box center [365, 244] width 25 height 110
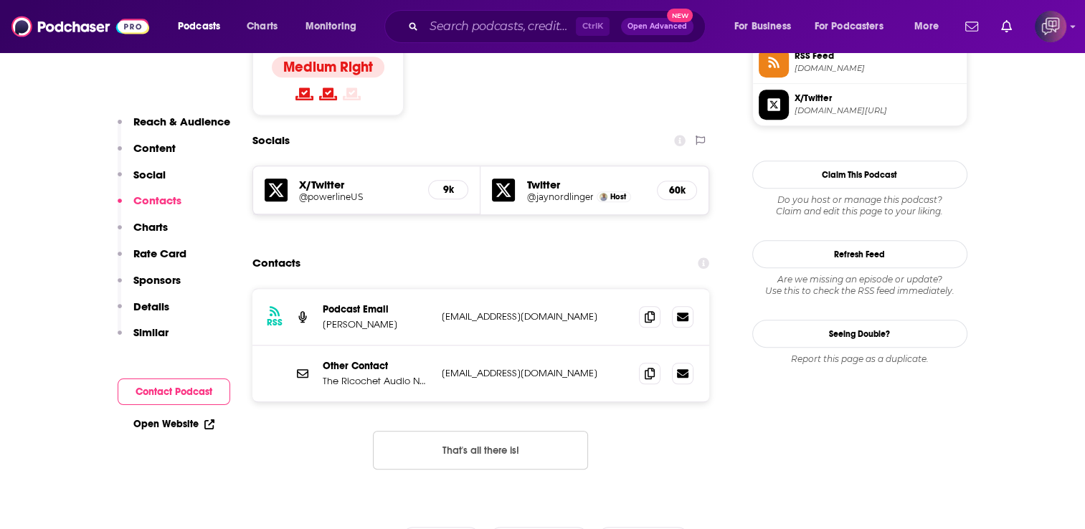
scroll to position [1219, 0]
click at [657, 361] on span at bounding box center [650, 372] width 22 height 22
click at [523, 33] on input "Search podcasts, credits, & more..." at bounding box center [500, 26] width 152 height 23
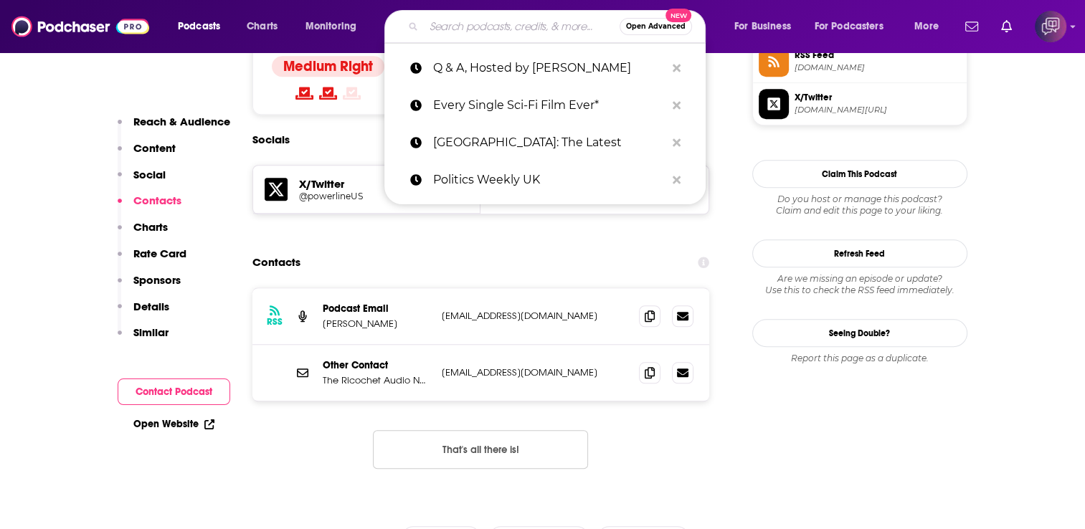
paste input "Thinking in Public with [PERSON_NAME]"
type input "Thinking in Public with [PERSON_NAME]"
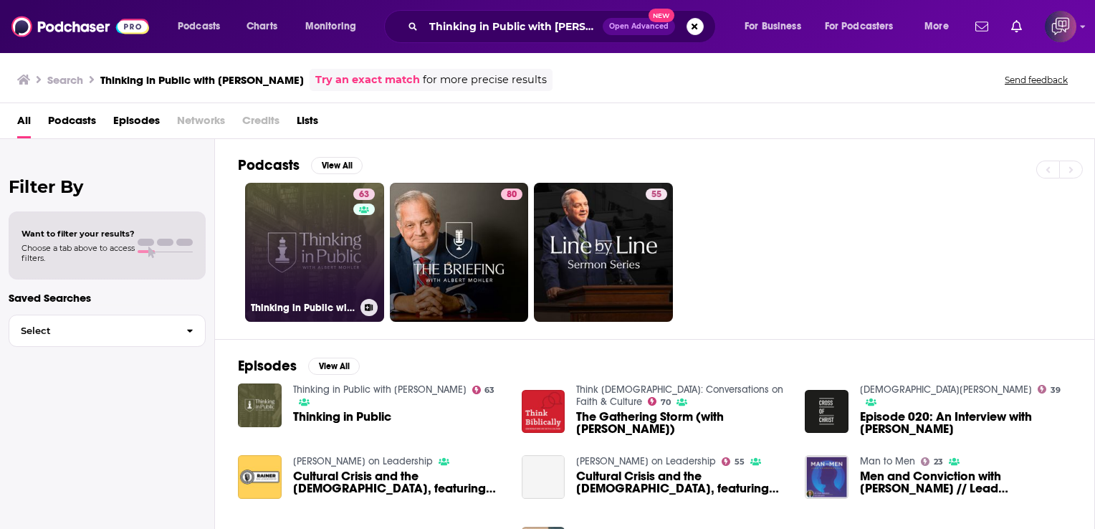
click at [328, 225] on link "63 Thinking in Public with [PERSON_NAME]" at bounding box center [314, 252] width 139 height 139
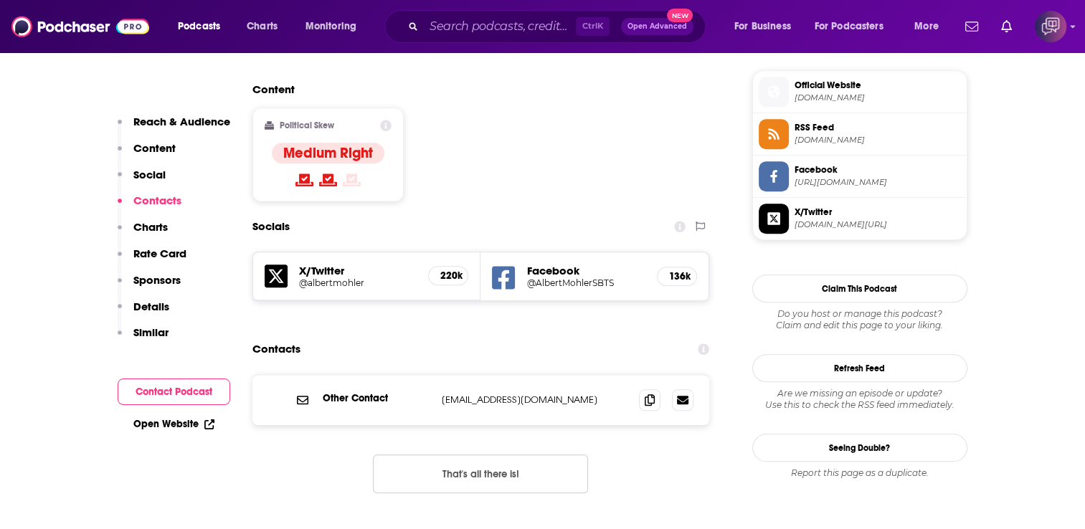
scroll to position [1147, 0]
click at [447, 28] on input "Search podcasts, credits, & more..." at bounding box center [500, 26] width 152 height 23
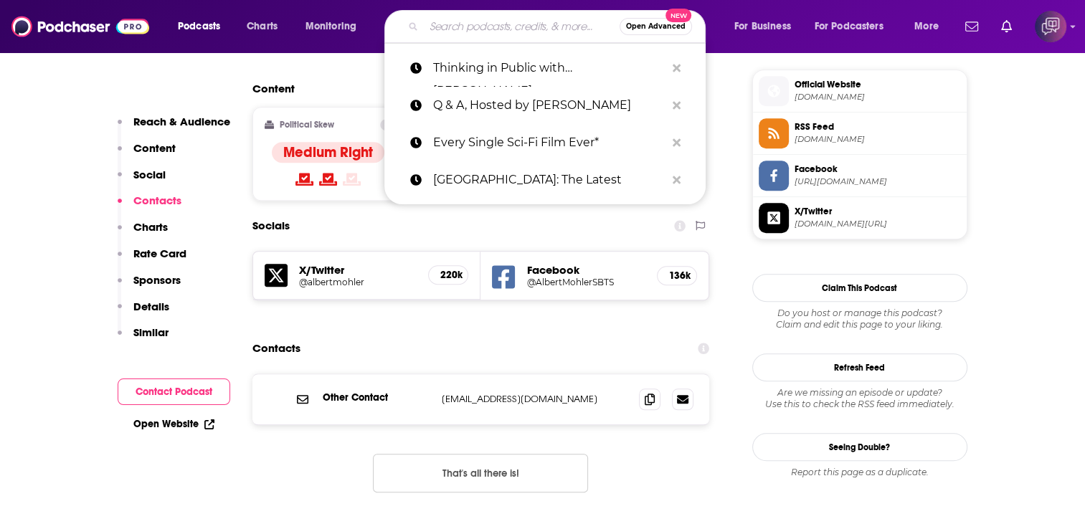
paste input "Irish History Podcast"
type input "Irish History Podcast"
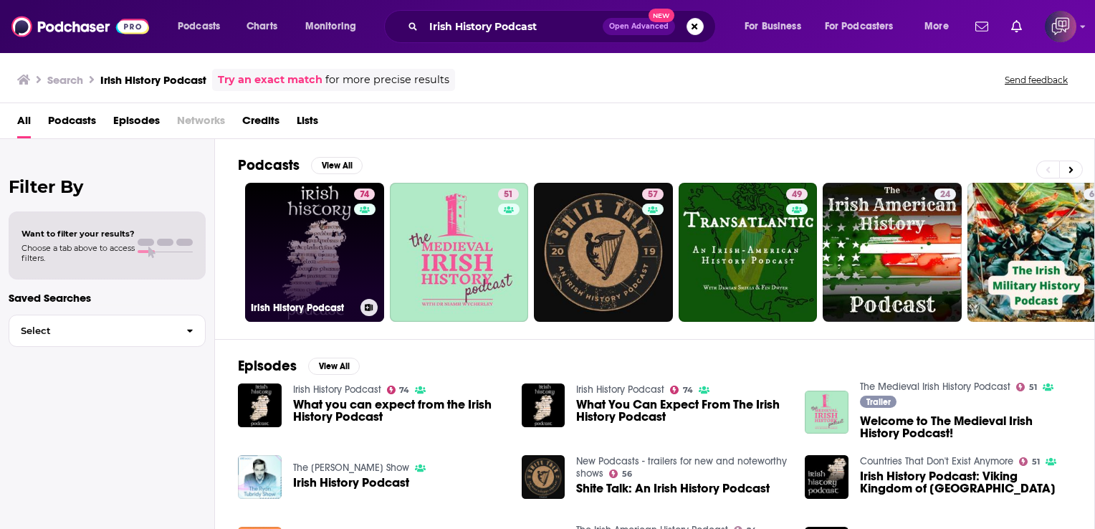
click at [337, 222] on link "74 Irish History Podcast" at bounding box center [314, 252] width 139 height 139
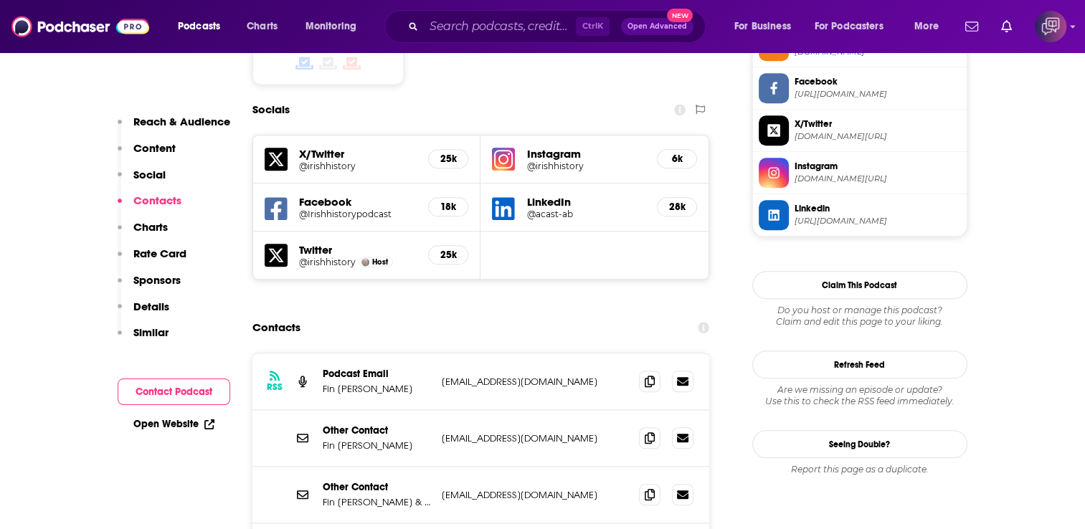
scroll to position [1505, 0]
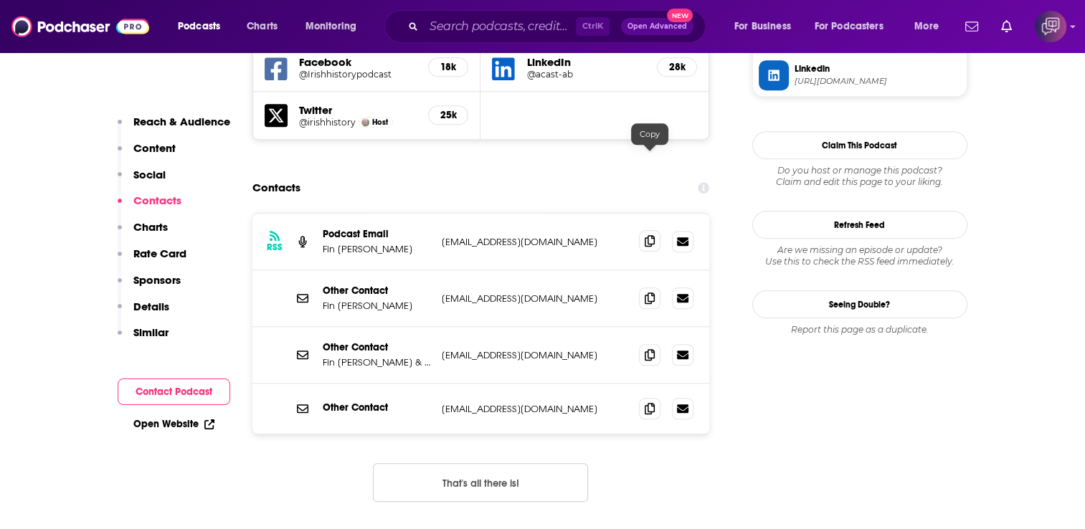
click at [644, 235] on icon at bounding box center [649, 240] width 10 height 11
click at [652, 343] on span at bounding box center [650, 354] width 22 height 22
click at [649, 402] on icon at bounding box center [649, 407] width 10 height 11
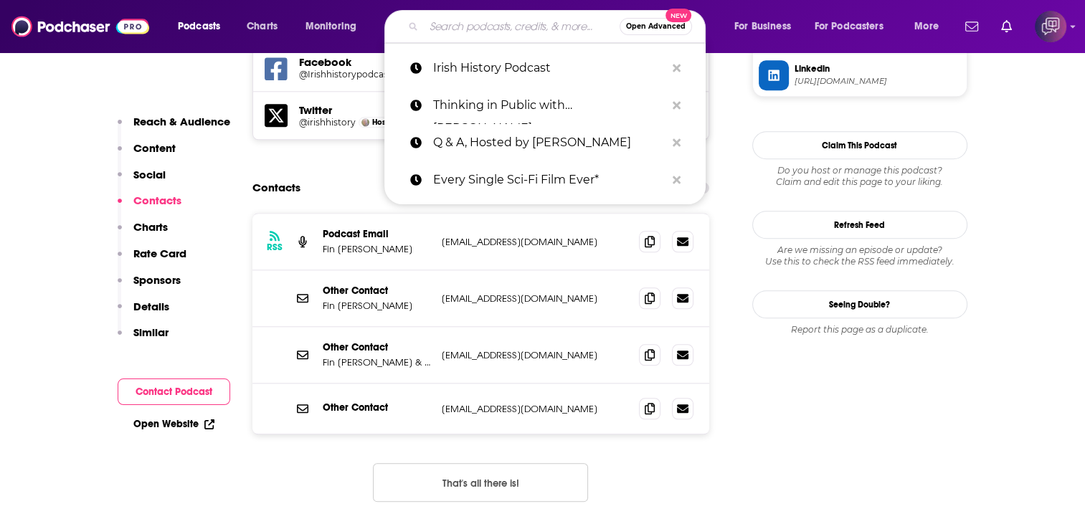
click at [434, 33] on input "Search podcasts, credits, & more..." at bounding box center [522, 26] width 196 height 23
paste input "School of War"
type input "School of War"
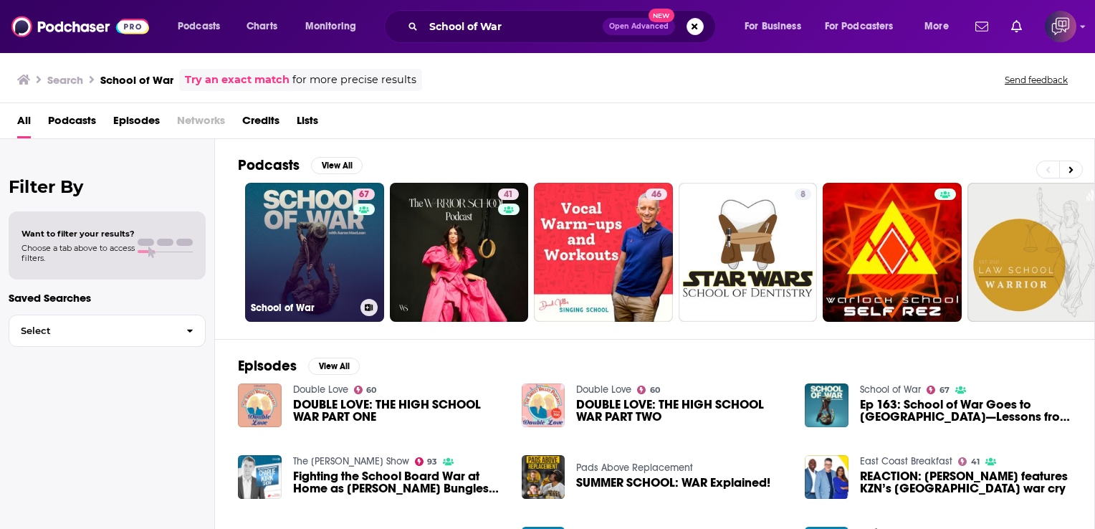
click at [323, 247] on link "67 School of War" at bounding box center [314, 252] width 139 height 139
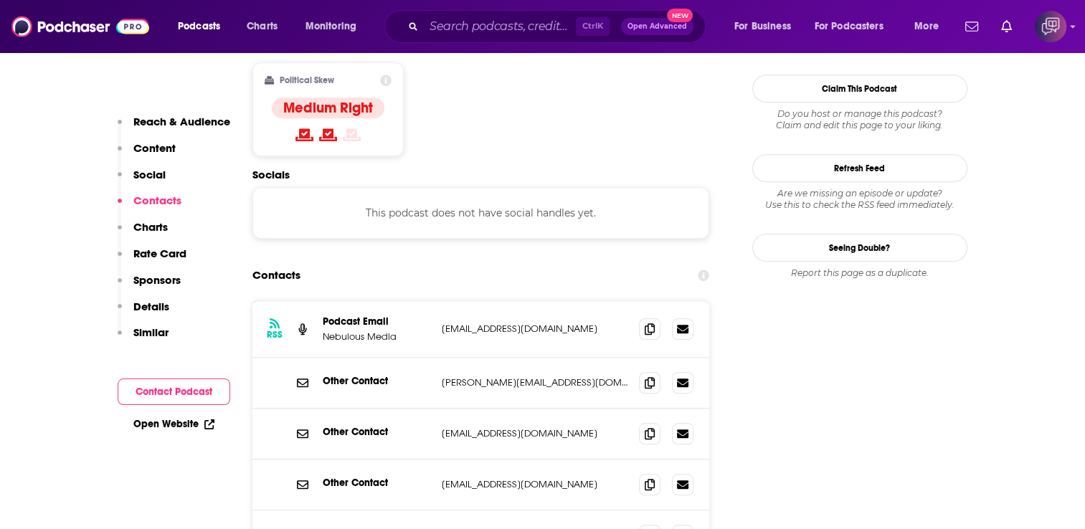
scroll to position [1219, 0]
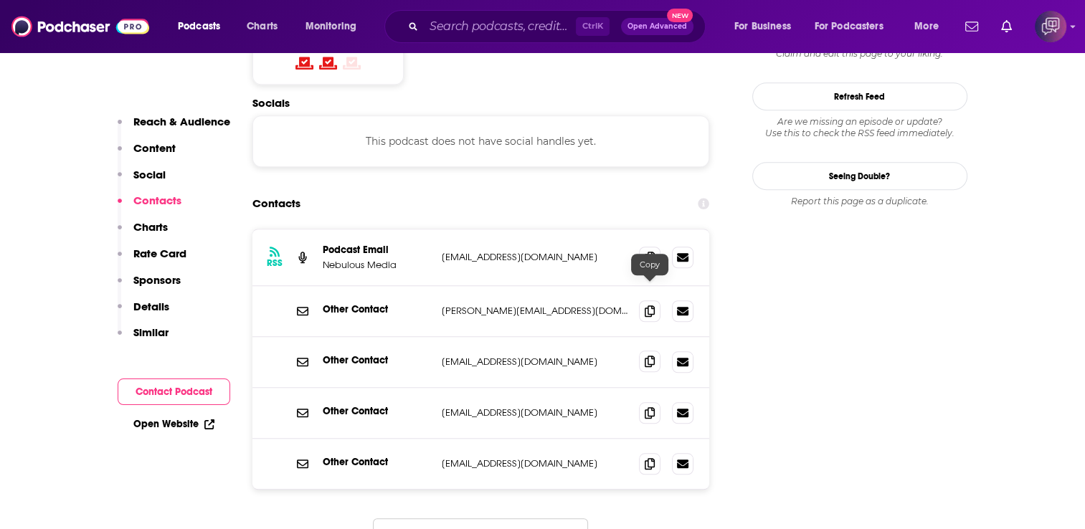
click at [648, 356] on icon at bounding box center [649, 361] width 10 height 11
click at [440, 28] on input "Search podcasts, credits, & more..." at bounding box center [500, 26] width 152 height 23
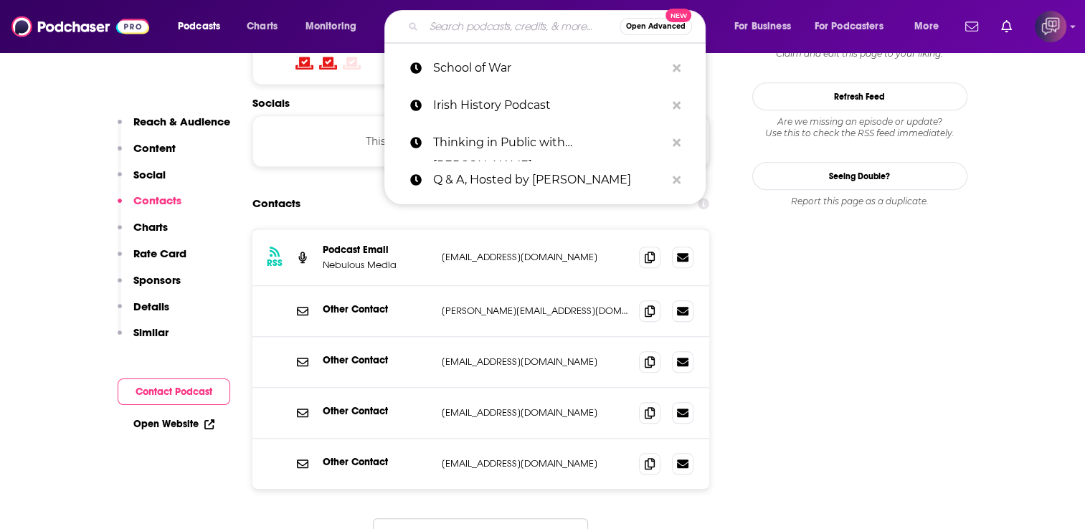
paste input "The Dig"
type input "The Dig"
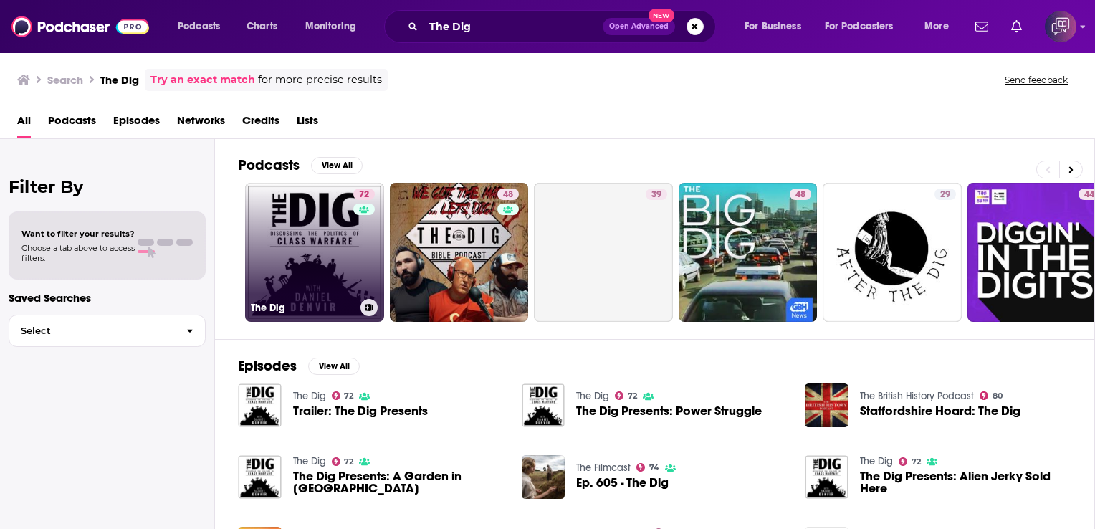
click at [313, 244] on link "72 The Dig" at bounding box center [314, 252] width 139 height 139
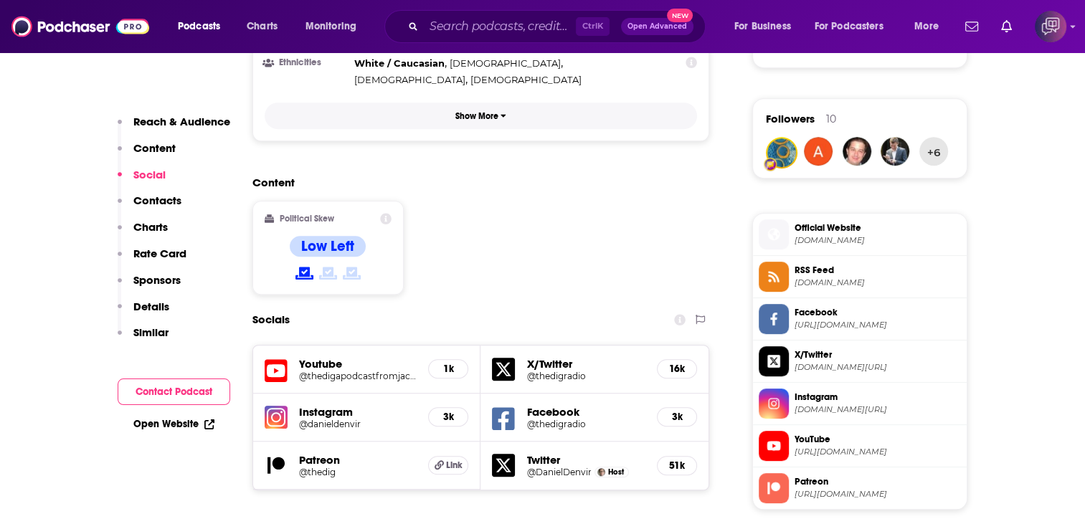
scroll to position [1147, 0]
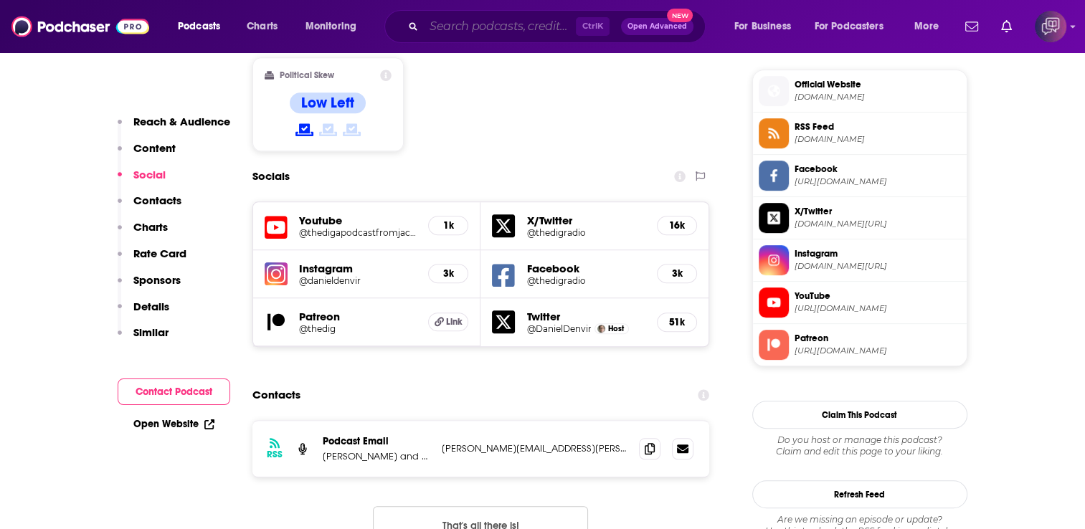
click at [543, 20] on input "Search podcasts, credits, & more..." at bounding box center [500, 26] width 152 height 23
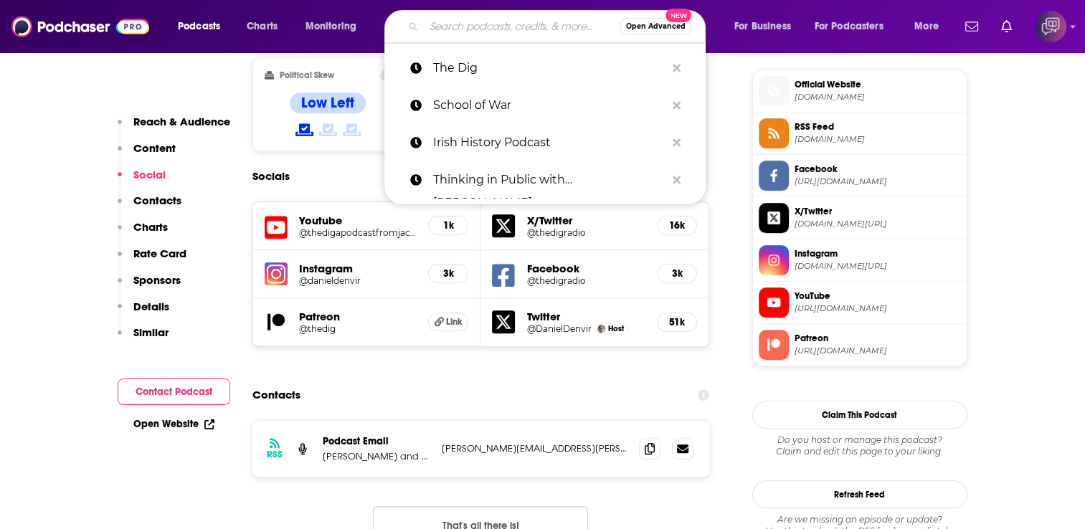
paste input "Economist Podcasts"
type input "Economist Podcasts"
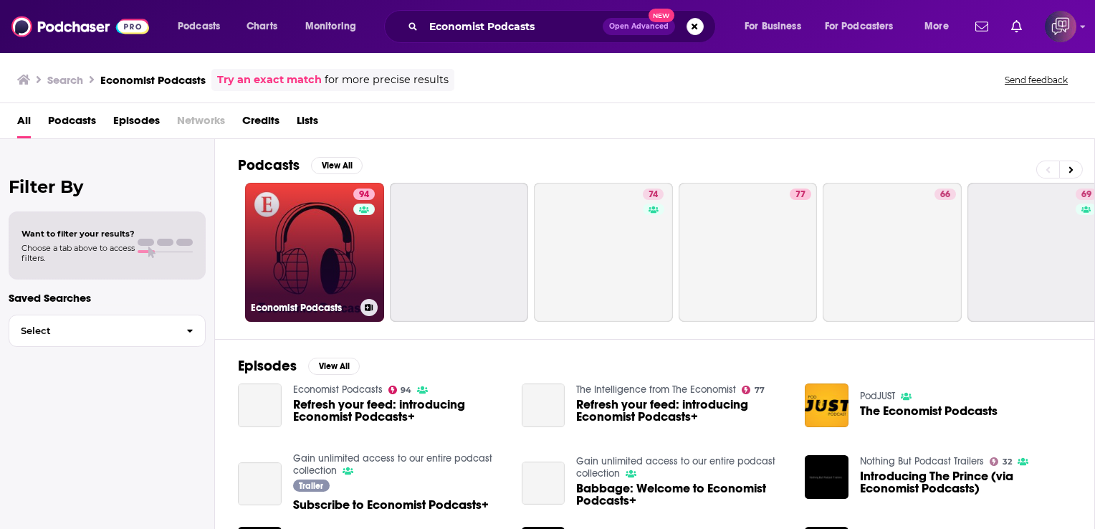
click at [308, 209] on link "94 Economist Podcasts" at bounding box center [314, 252] width 139 height 139
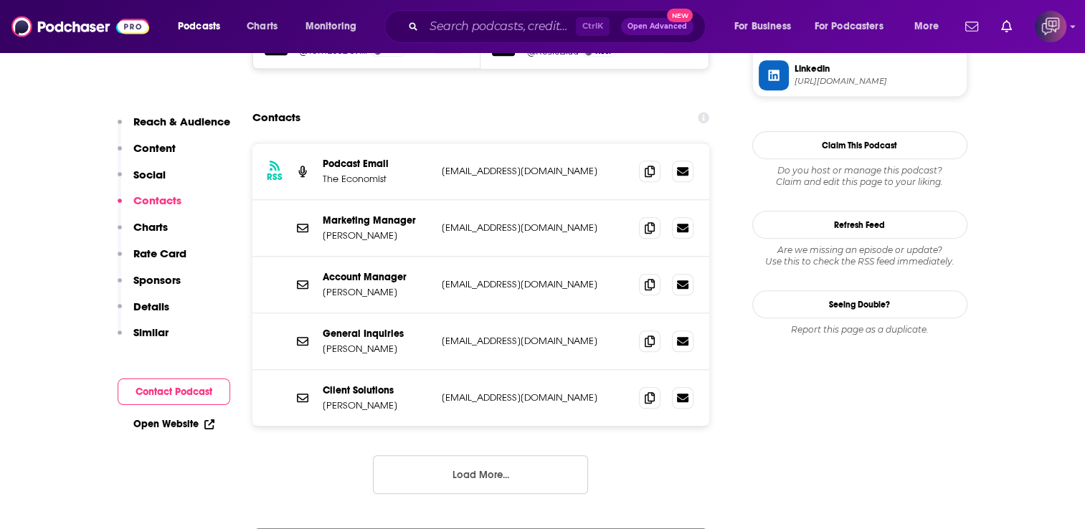
scroll to position [1434, 0]
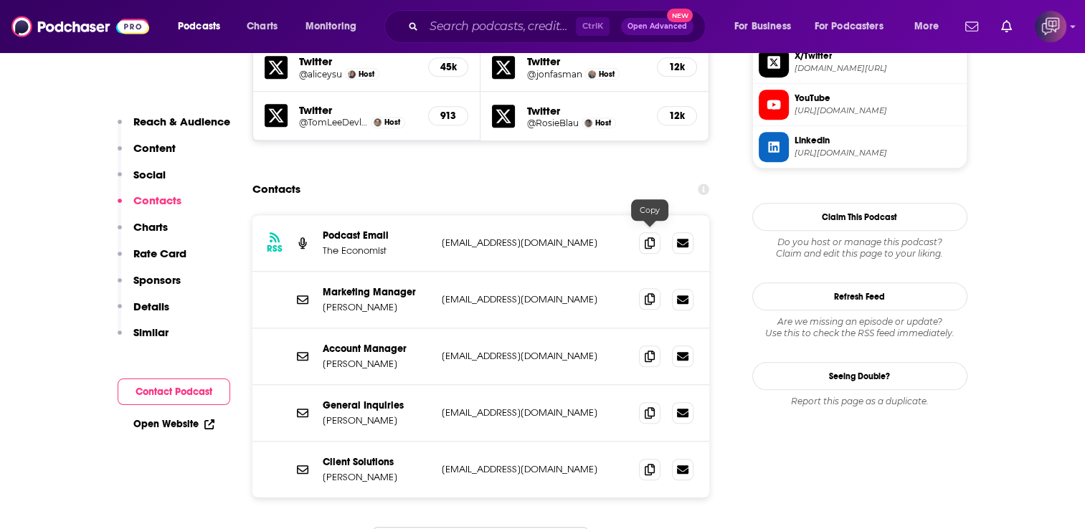
click at [647, 293] on icon at bounding box center [649, 298] width 10 height 11
drag, startPoint x: 650, startPoint y: 282, endPoint x: 652, endPoint y: 248, distance: 34.5
click at [651, 345] on span at bounding box center [650, 356] width 22 height 22
click at [648, 406] on icon at bounding box center [649, 411] width 10 height 11
click at [644, 458] on span at bounding box center [650, 469] width 22 height 22
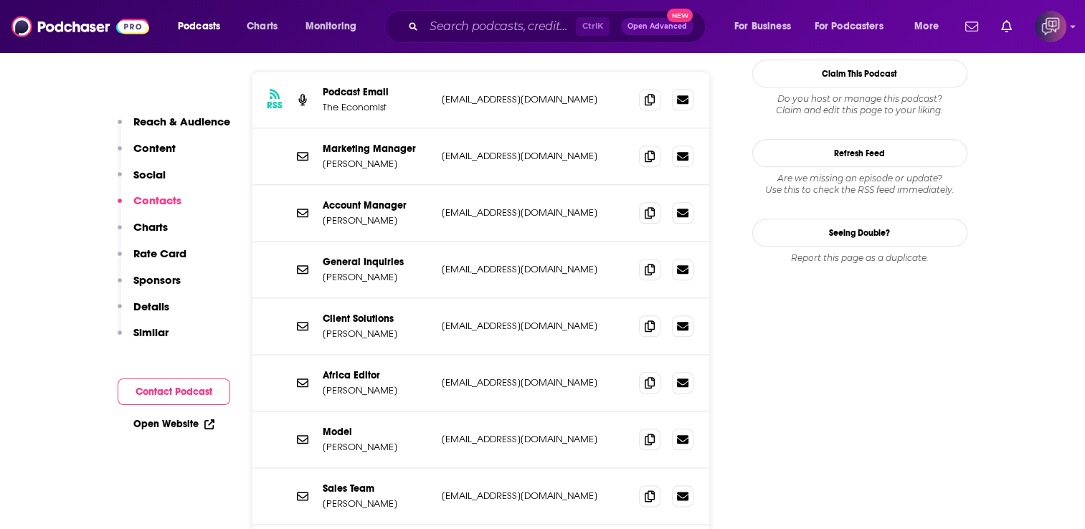
scroll to position [1720, 0]
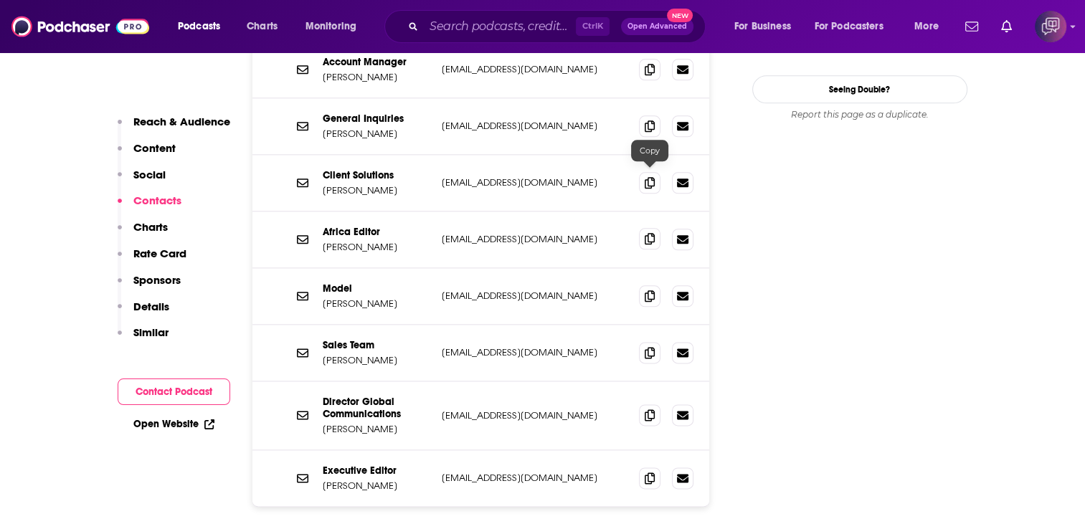
click at [648, 233] on icon at bounding box center [649, 238] width 10 height 11
click at [649, 290] on icon at bounding box center [649, 295] width 10 height 11
click at [650, 346] on icon at bounding box center [649, 351] width 10 height 11
drag, startPoint x: 654, startPoint y: 355, endPoint x: 659, endPoint y: 333, distance: 22.8
click at [654, 409] on icon at bounding box center [649, 414] width 10 height 11
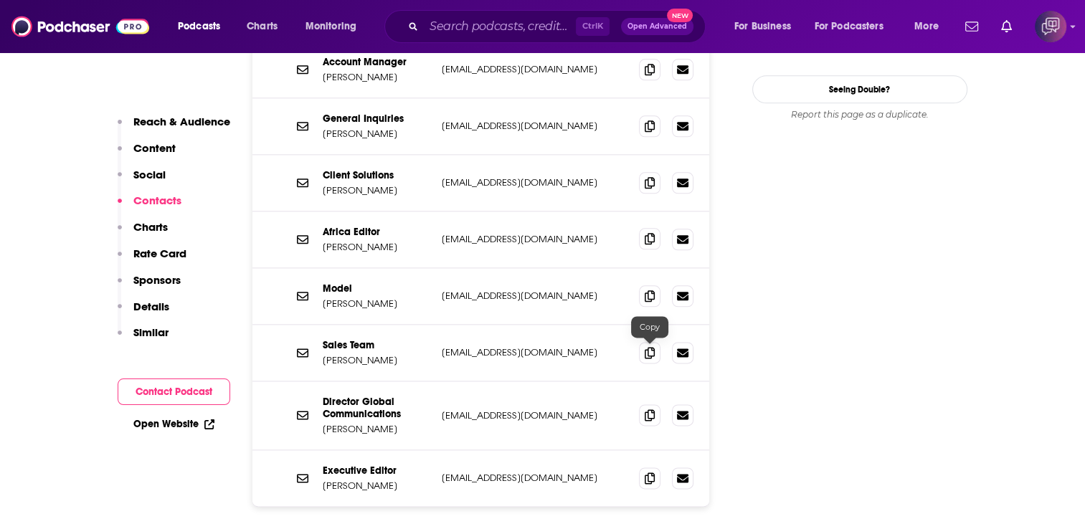
drag, startPoint x: 648, startPoint y: 351, endPoint x: 648, endPoint y: 176, distance: 174.2
click at [648, 409] on icon at bounding box center [649, 414] width 10 height 11
click at [652, 472] on icon at bounding box center [649, 477] width 10 height 11
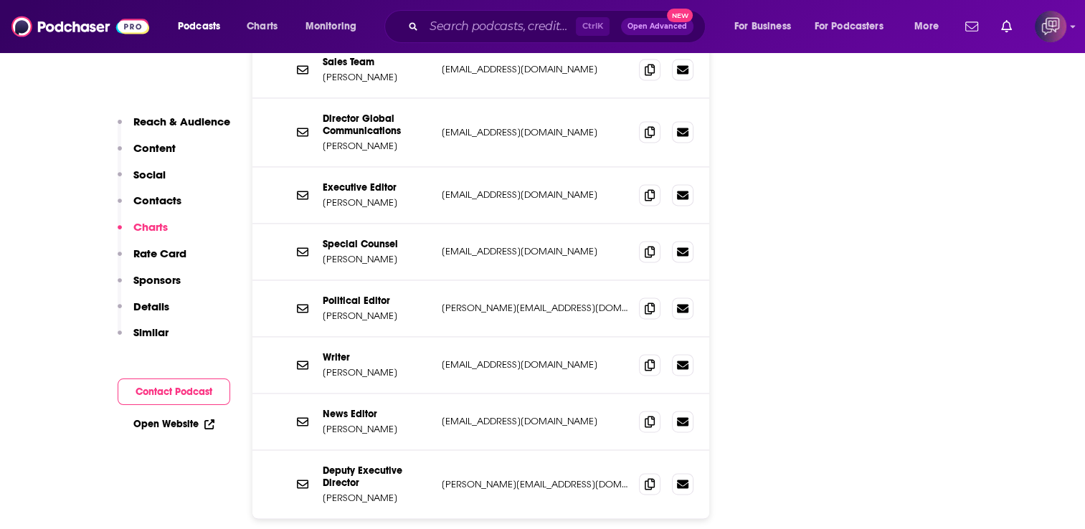
scroll to position [2007, 0]
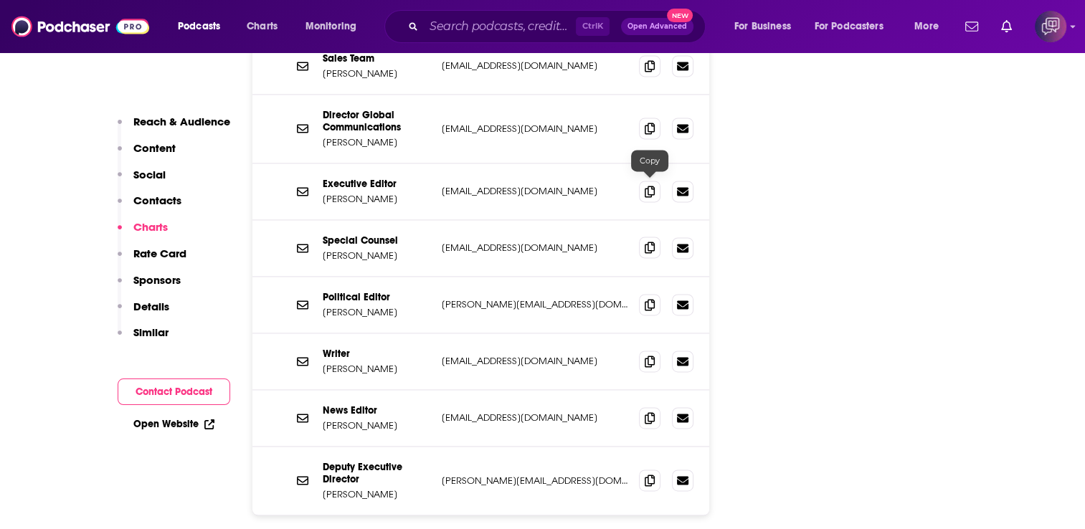
click at [649, 242] on icon at bounding box center [649, 247] width 10 height 11
click at [648, 298] on icon at bounding box center [649, 303] width 10 height 11
click at [651, 355] on icon at bounding box center [649, 360] width 10 height 11
click at [657, 406] on span at bounding box center [650, 417] width 22 height 22
click at [649, 474] on icon at bounding box center [649, 479] width 10 height 11
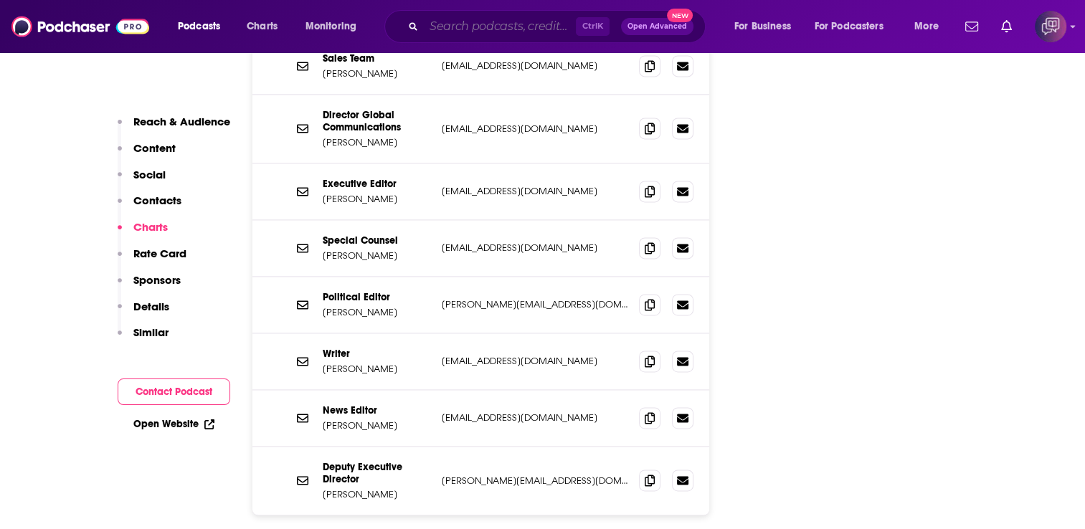
click at [447, 28] on input "Search podcasts, credits, & more..." at bounding box center [500, 26] width 152 height 23
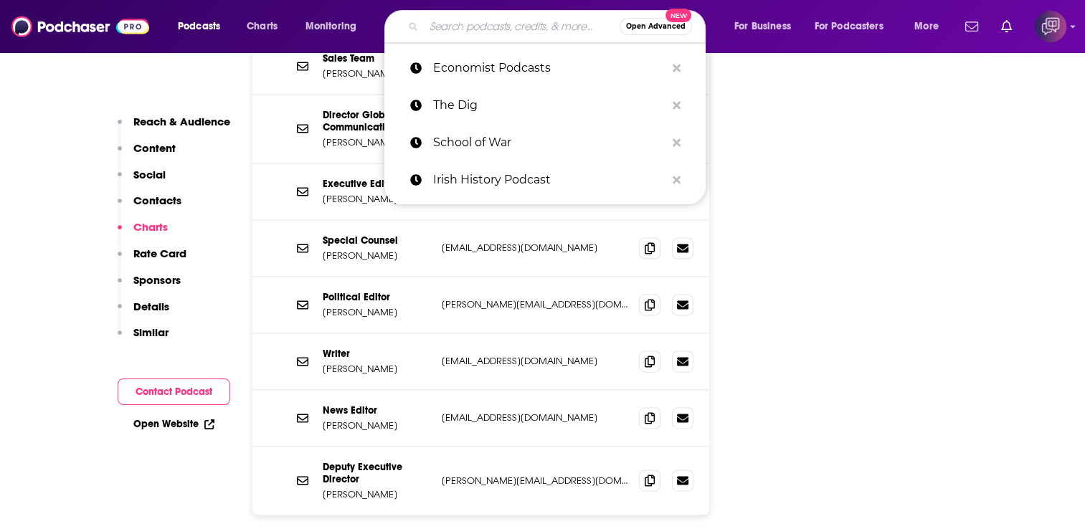
paste input "The President's Daily Brief"
type input "The President's Daily Brief"
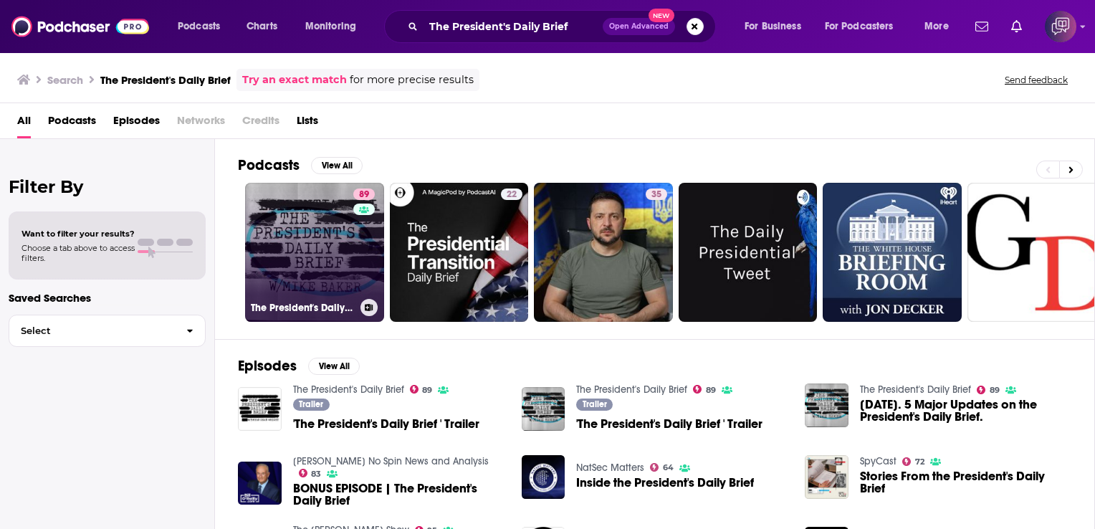
click at [335, 204] on link "89 The President's Daily Brief" at bounding box center [314, 252] width 139 height 139
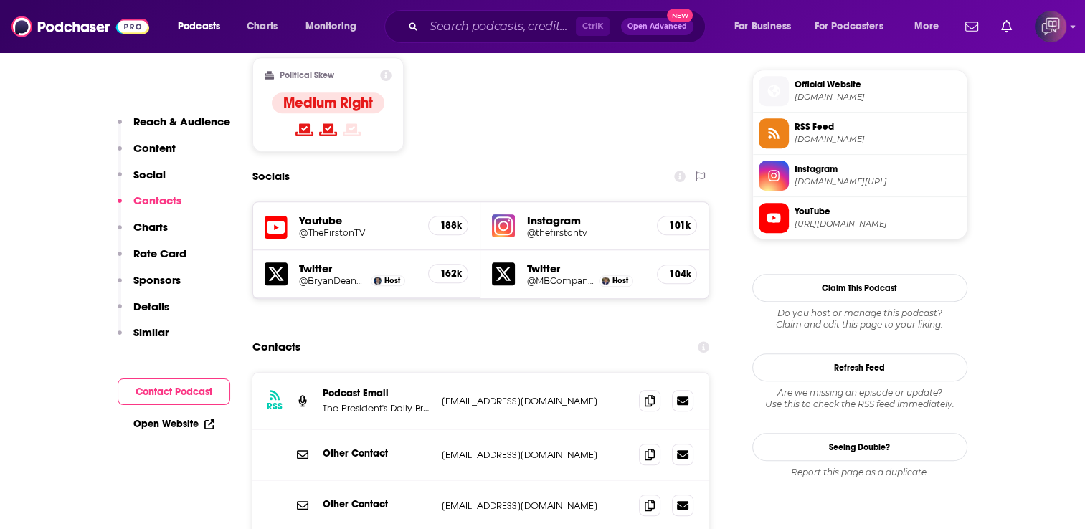
scroll to position [1290, 0]
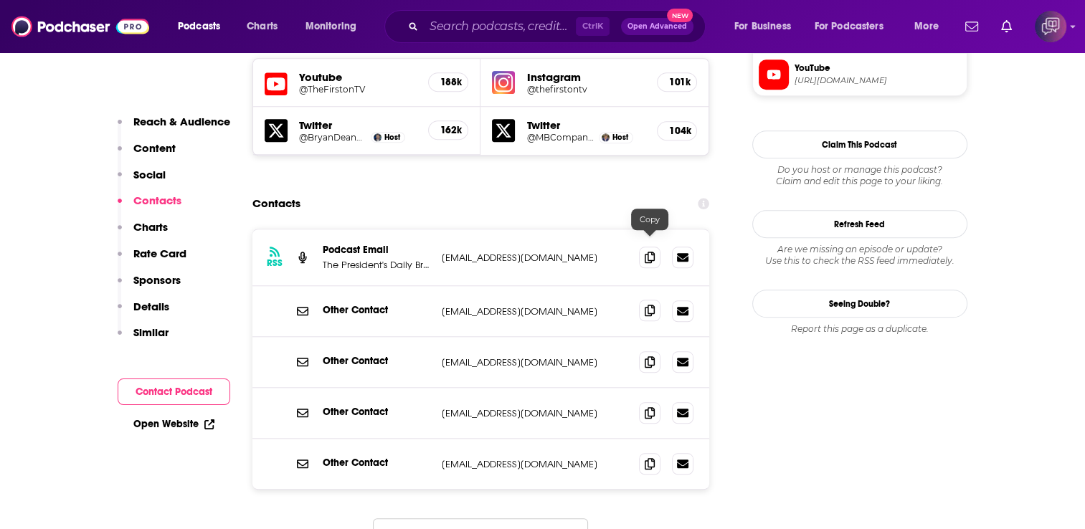
click at [650, 305] on icon at bounding box center [649, 310] width 10 height 11
click at [648, 356] on icon at bounding box center [649, 361] width 10 height 11
click at [651, 406] on icon at bounding box center [649, 411] width 10 height 11
click at [648, 457] on icon at bounding box center [649, 462] width 10 height 11
